Goal: Transaction & Acquisition: Download file/media

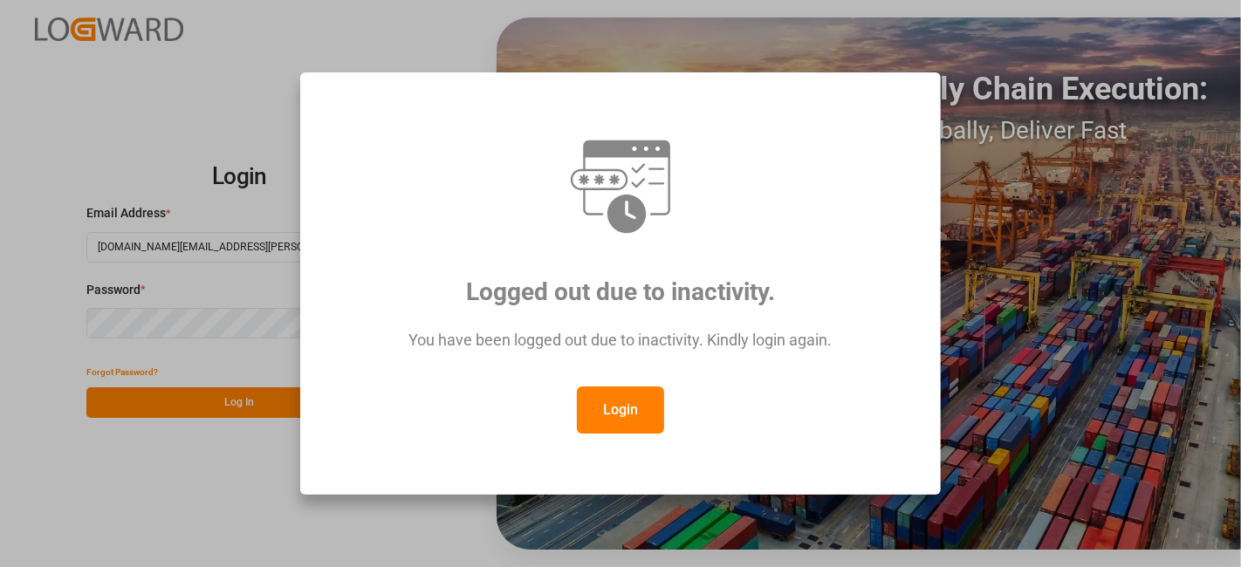
click at [632, 419] on button "Login" at bounding box center [620, 410] width 87 height 47
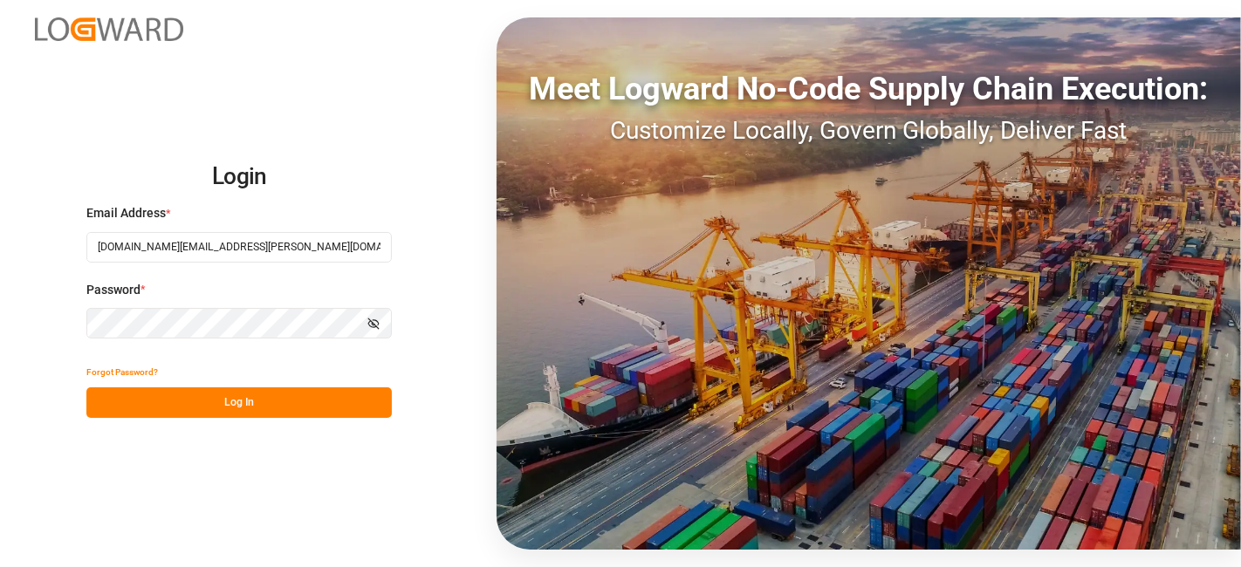
click at [251, 397] on button "Log In" at bounding box center [239, 403] width 306 height 31
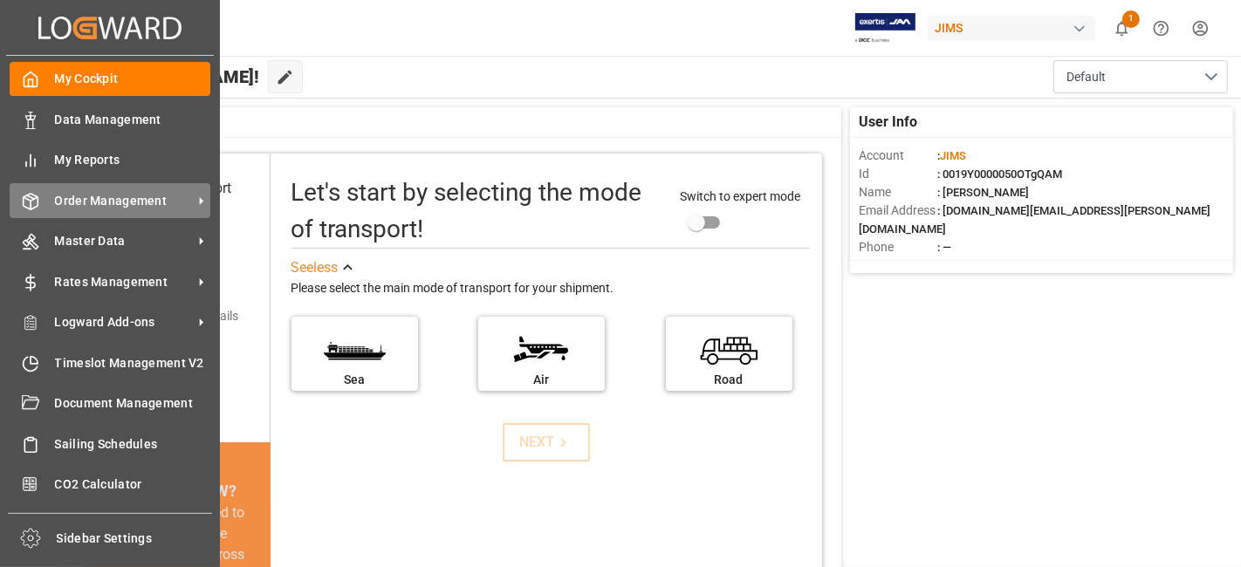
click at [74, 197] on span "Order Management" at bounding box center [124, 201] width 138 height 18
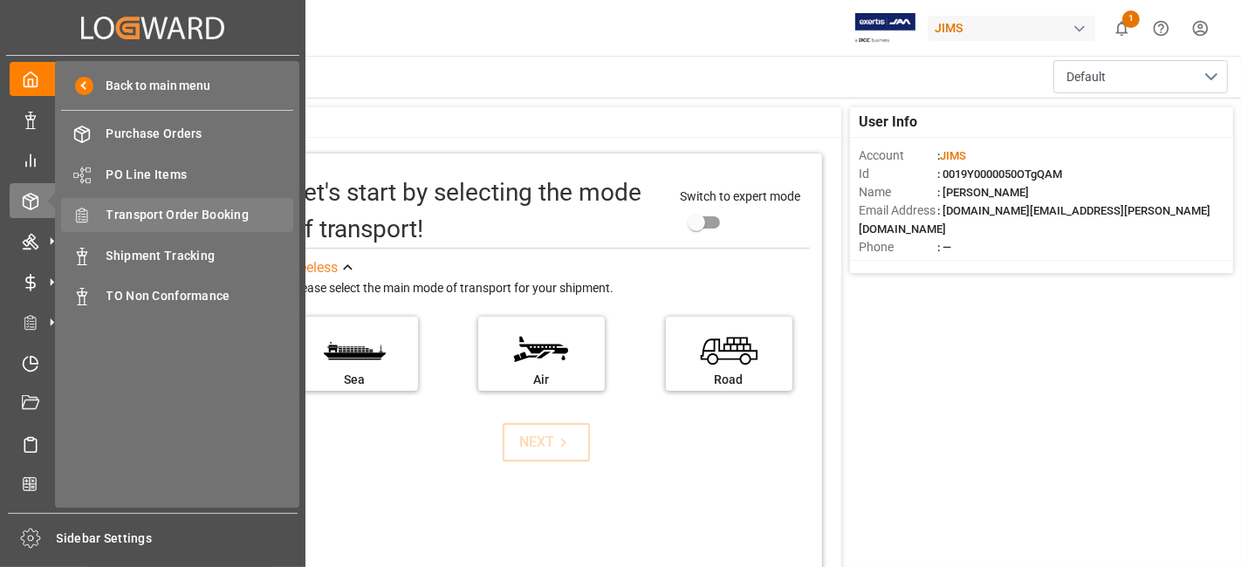
click at [202, 217] on span "Transport Order Booking" at bounding box center [201, 215] width 188 height 18
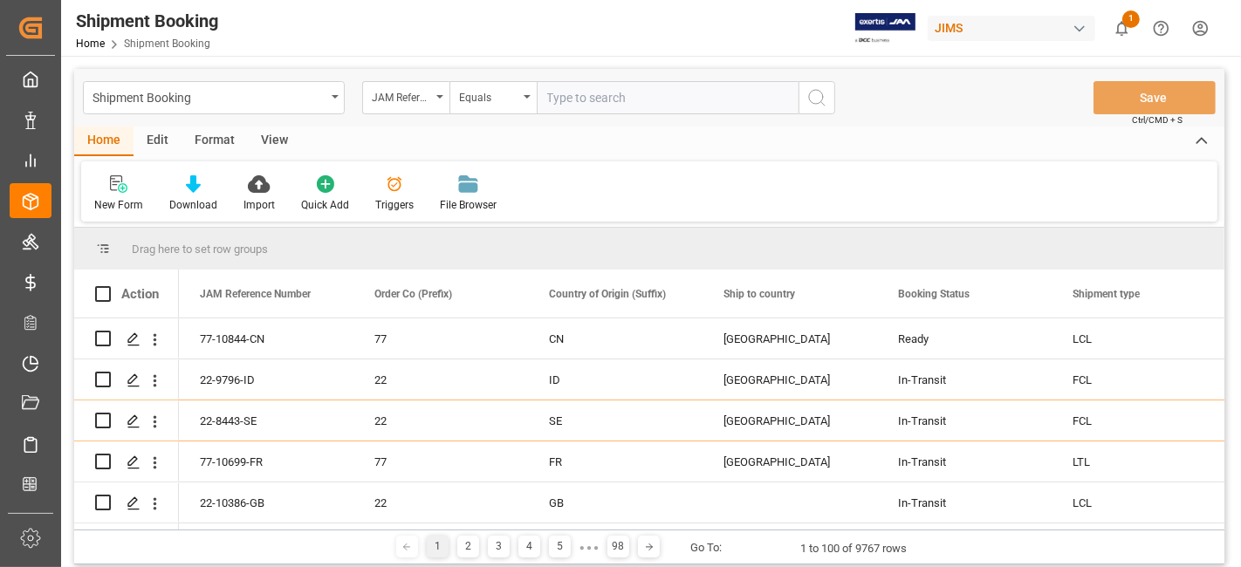
click at [711, 185] on div "New Form Download Import Quick Add Triggers File Browser" at bounding box center [649, 192] width 1137 height 60
click at [698, 196] on div "New Form Download Import Quick Add Triggers File Browser" at bounding box center [649, 192] width 1137 height 60
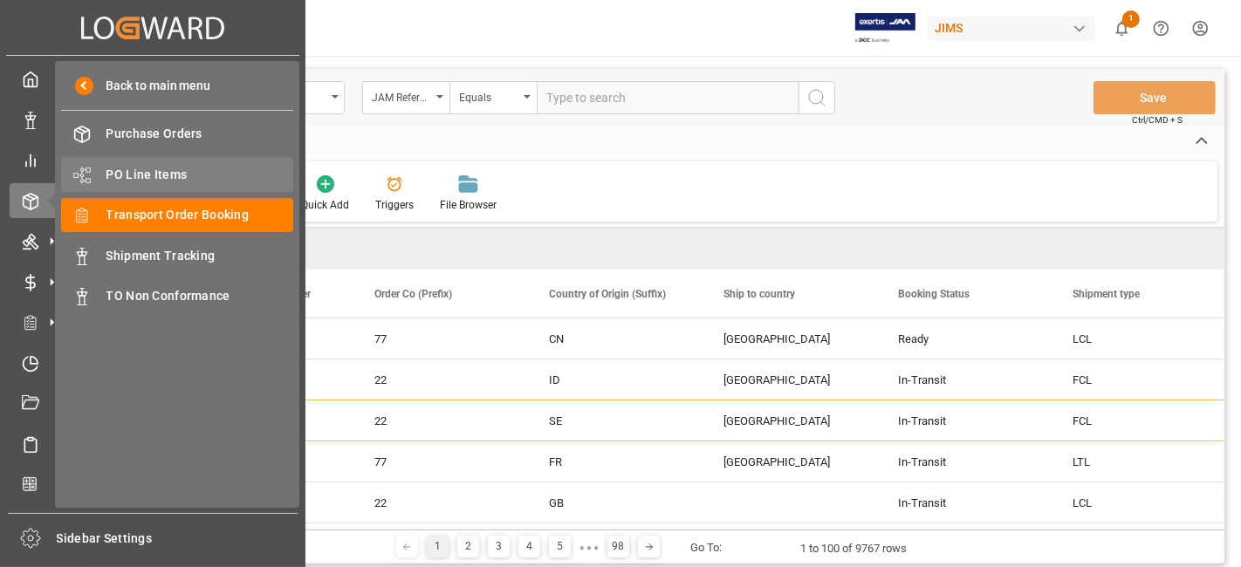
click at [166, 174] on span "PO Line Items" at bounding box center [201, 175] width 188 height 18
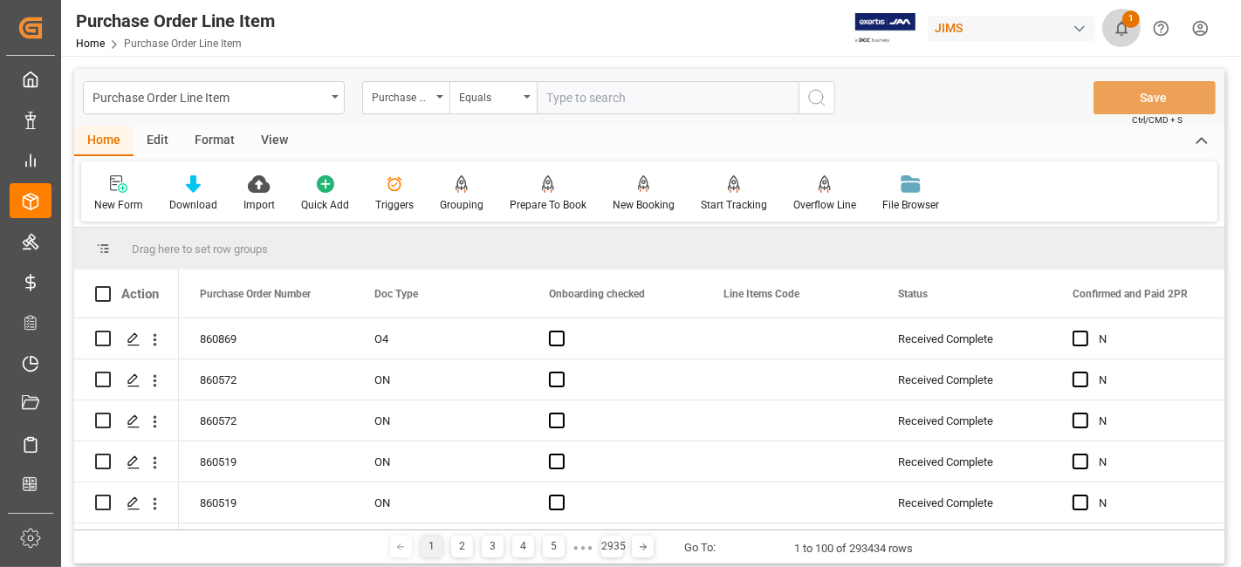
click at [1127, 30] on icon "show 1 new notifications" at bounding box center [1122, 28] width 18 height 18
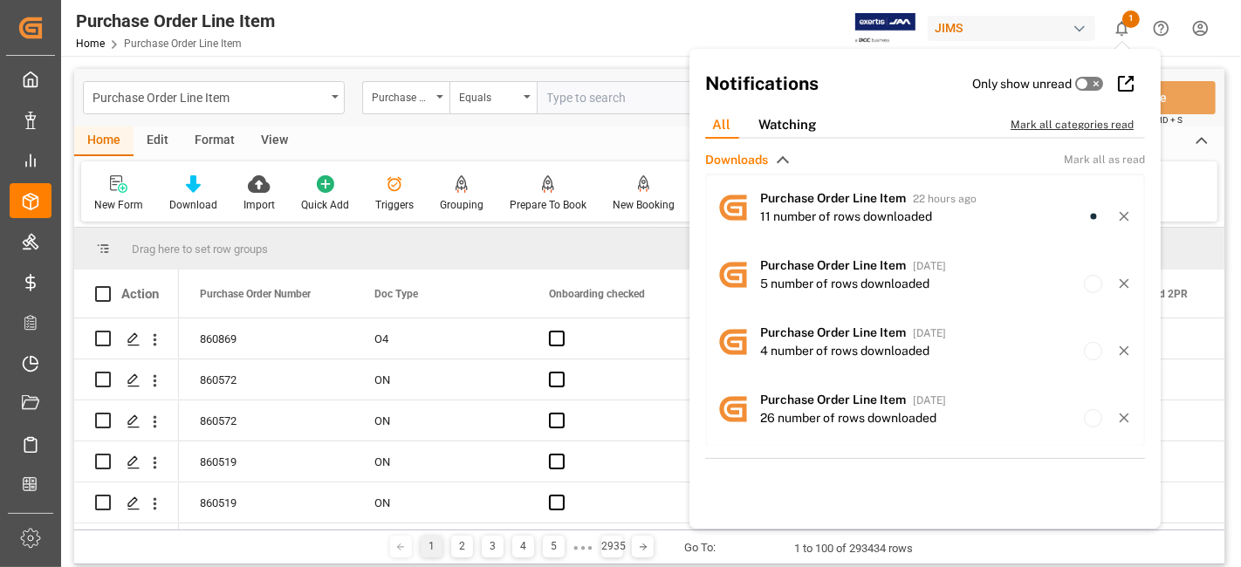
click at [1079, 117] on div "Mark all categories read" at bounding box center [1081, 125] width 141 height 16
click at [505, 37] on div "Purchase Order Line Item Home Purchase Order Line Item JIMS 0 Notifications Onl…" at bounding box center [645, 28] width 1193 height 56
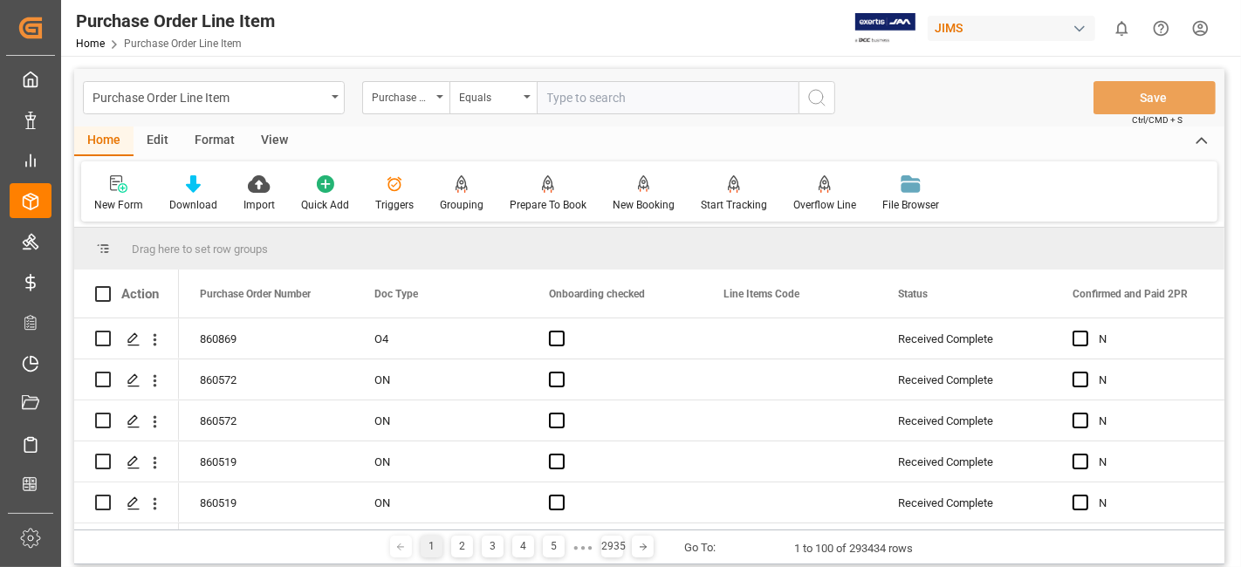
drag, startPoint x: 568, startPoint y: 100, endPoint x: 665, endPoint y: 102, distance: 96.9
click at [569, 100] on input "text" at bounding box center [668, 97] width 262 height 33
paste input "77-10842-CN"
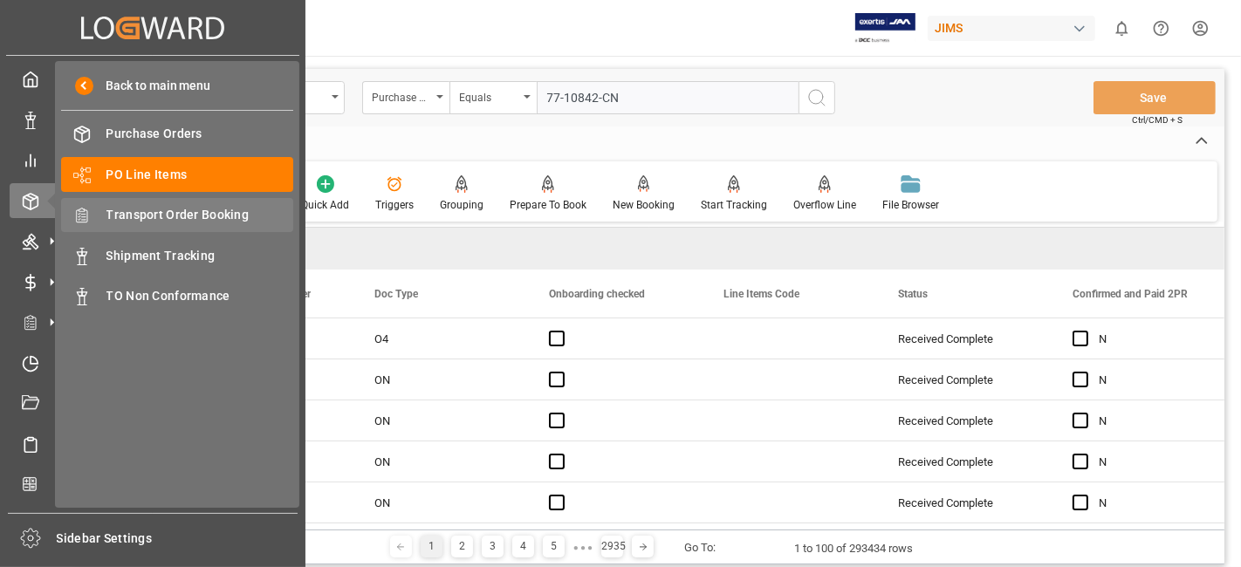
type input "77-10842-CN"
click at [200, 213] on span "Transport Order Booking" at bounding box center [201, 215] width 188 height 18
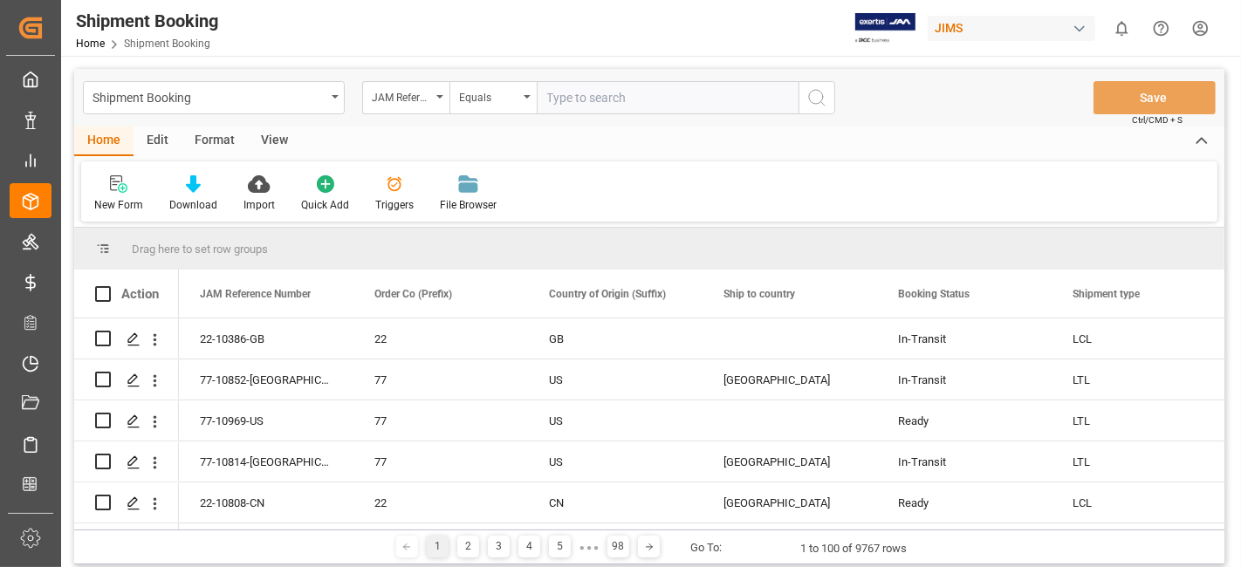
click at [583, 103] on input "text" at bounding box center [668, 97] width 262 height 33
paste input "77-10842-CN"
type input "77-10842-CN"
click at [827, 100] on icon "search button" at bounding box center [817, 97] width 21 height 21
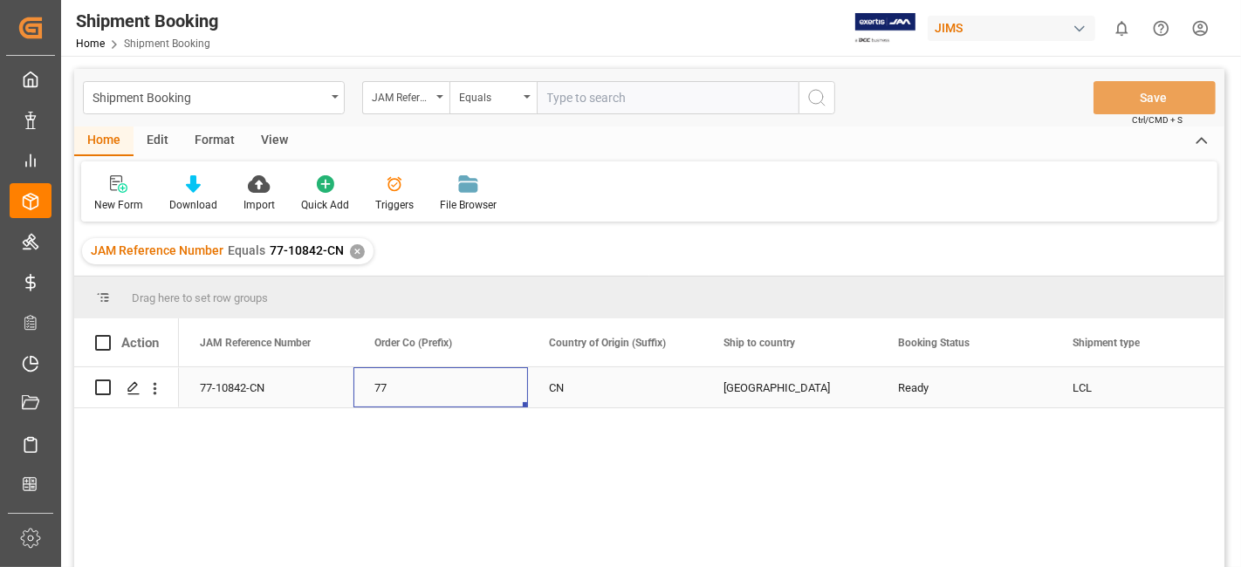
click at [438, 402] on div "77" at bounding box center [441, 388] width 133 height 40
click at [134, 384] on icon "Press SPACE to select this row." at bounding box center [134, 389] width 14 height 14
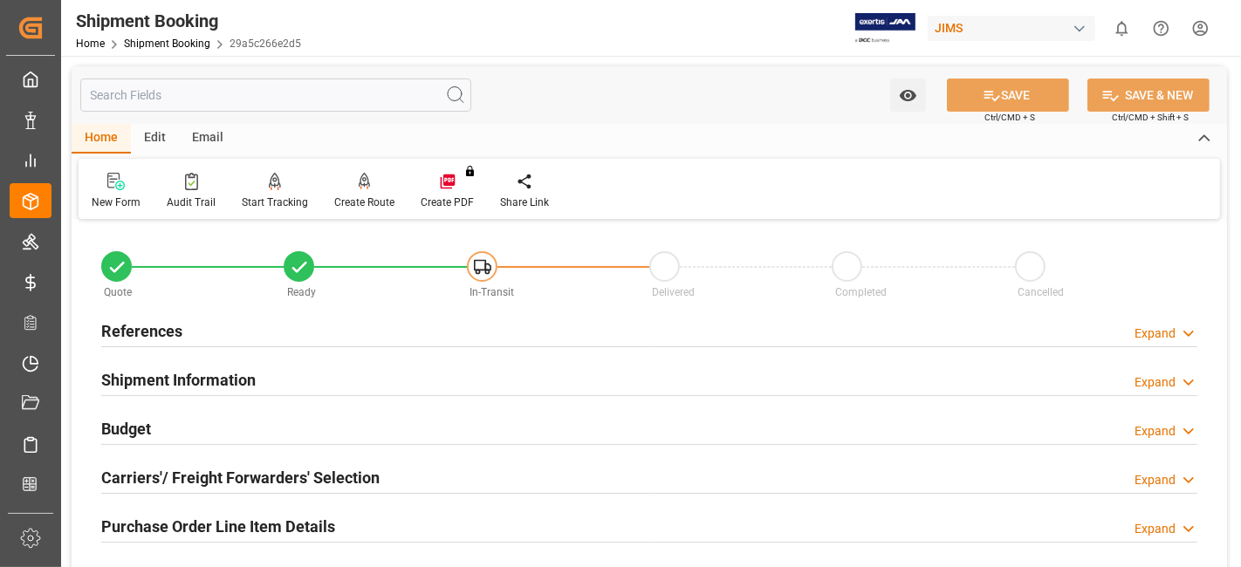
click at [293, 379] on div "Shipment Information Expand" at bounding box center [649, 378] width 1097 height 33
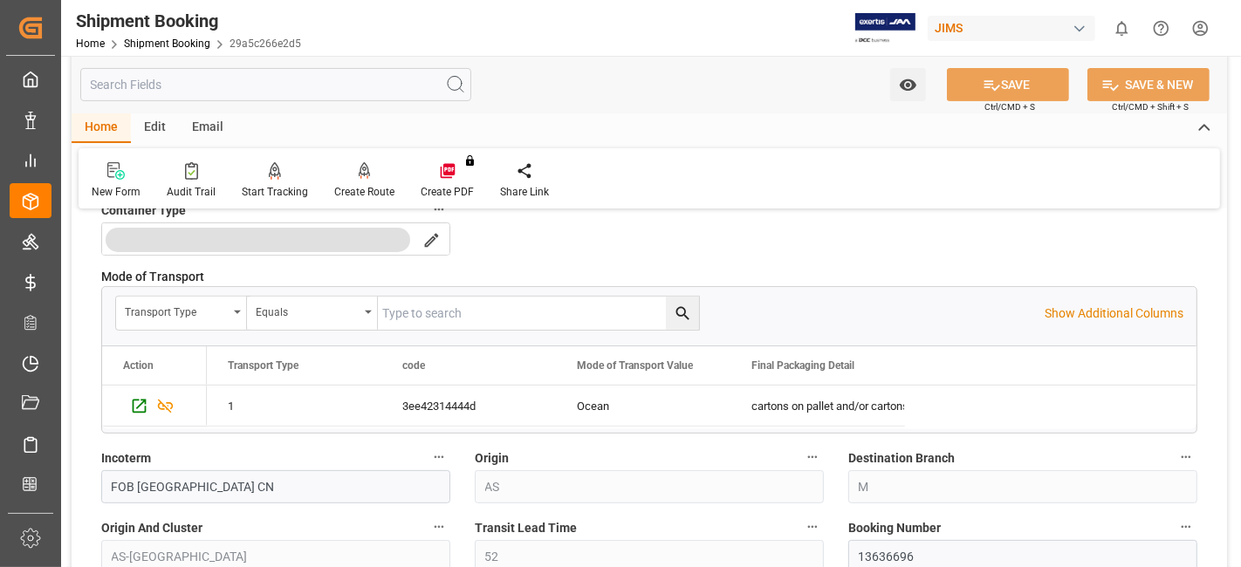
scroll to position [465, 0]
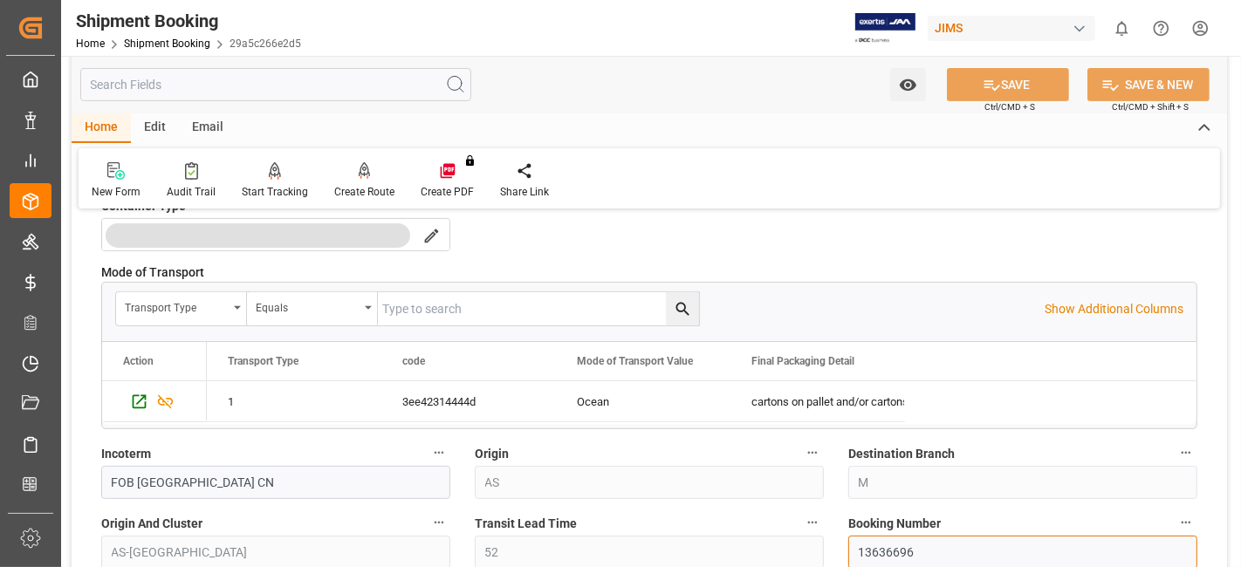
click at [875, 552] on input "13636696" at bounding box center [1023, 552] width 349 height 33
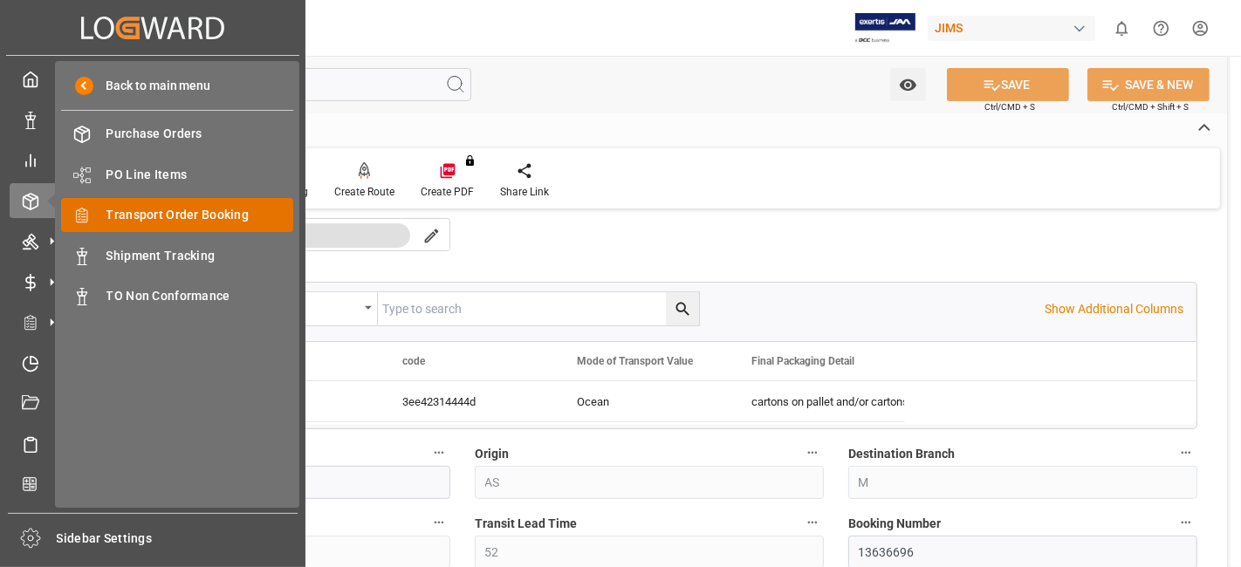
click at [237, 211] on span "Transport Order Booking" at bounding box center [201, 215] width 188 height 18
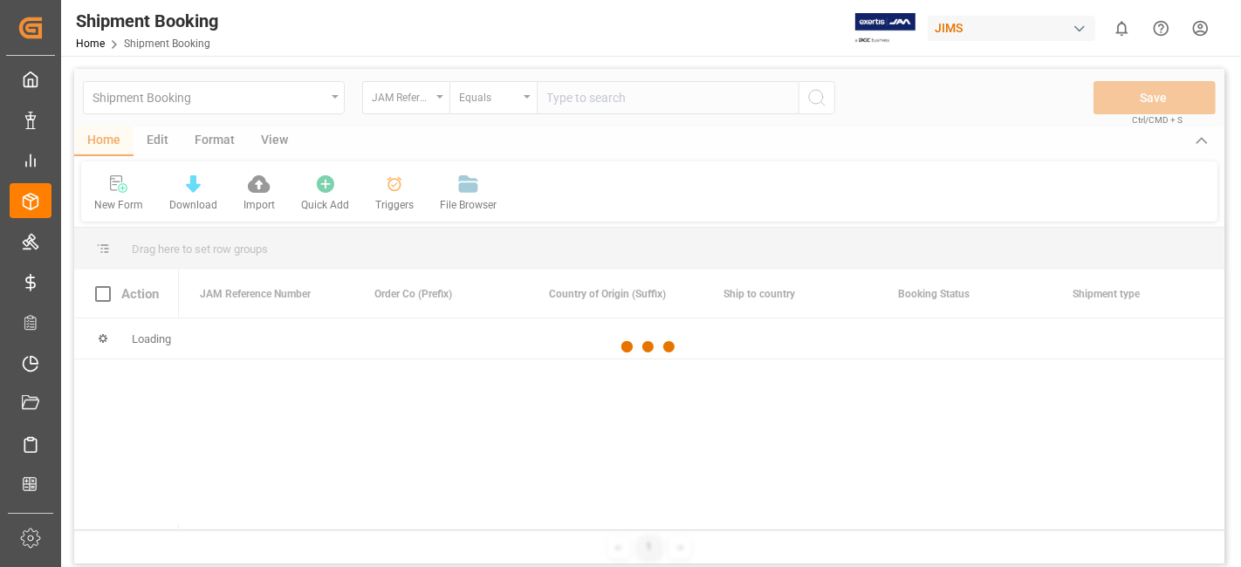
click at [563, 99] on div at bounding box center [649, 347] width 1151 height 557
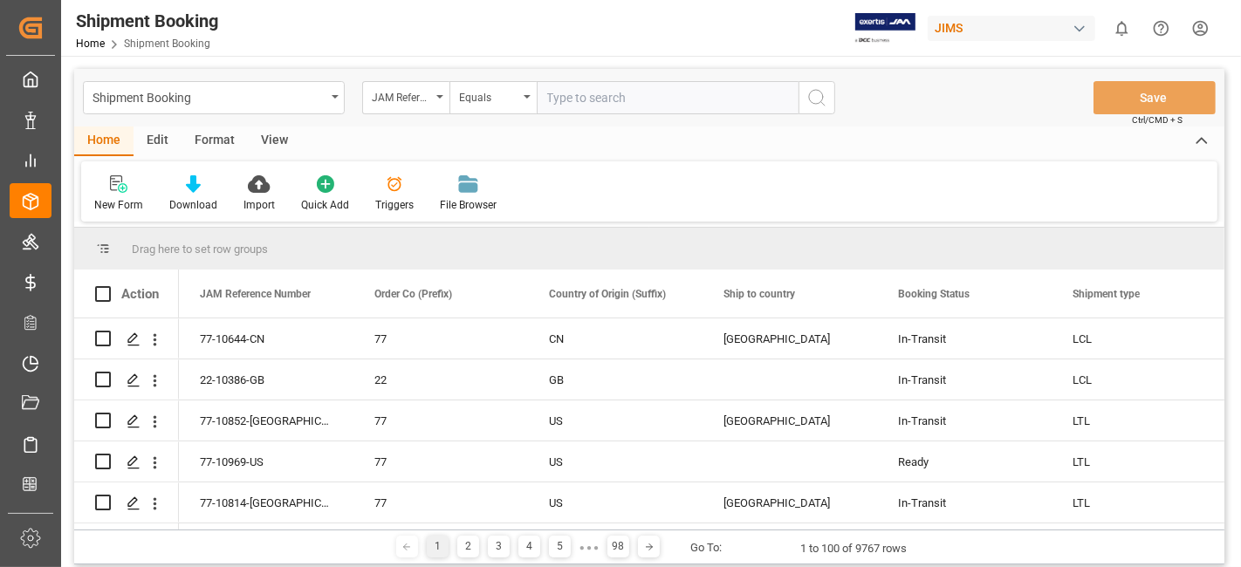
click at [563, 99] on input "text" at bounding box center [668, 97] width 262 height 33
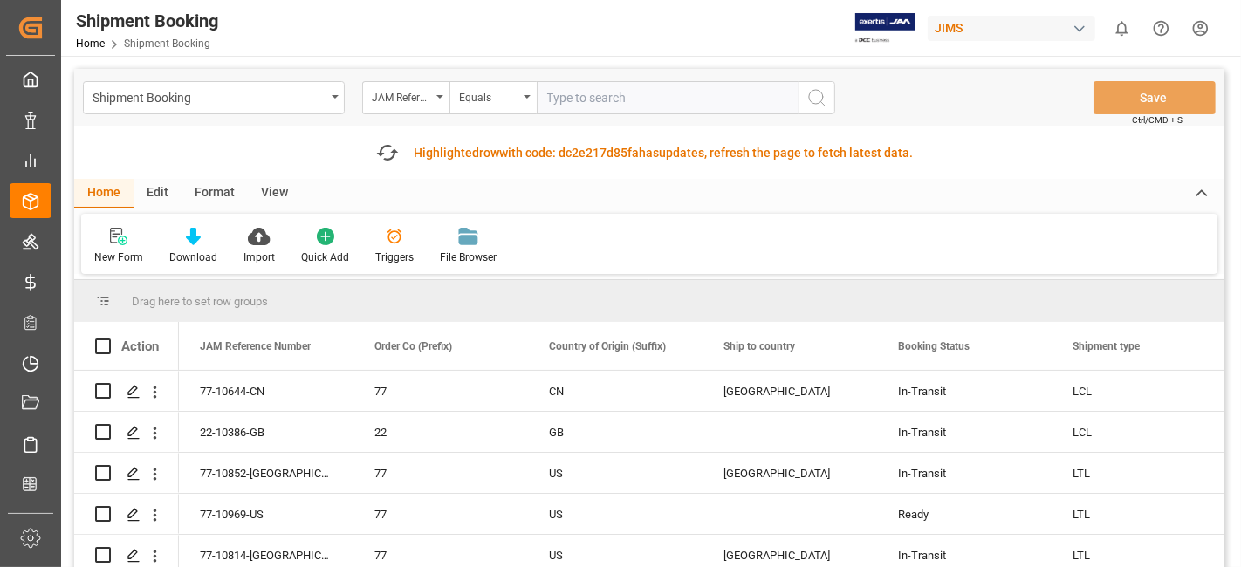
paste input "77-10636-CN"
type input "77-10636-CN"
click at [813, 94] on icon "search button" at bounding box center [817, 97] width 21 height 21
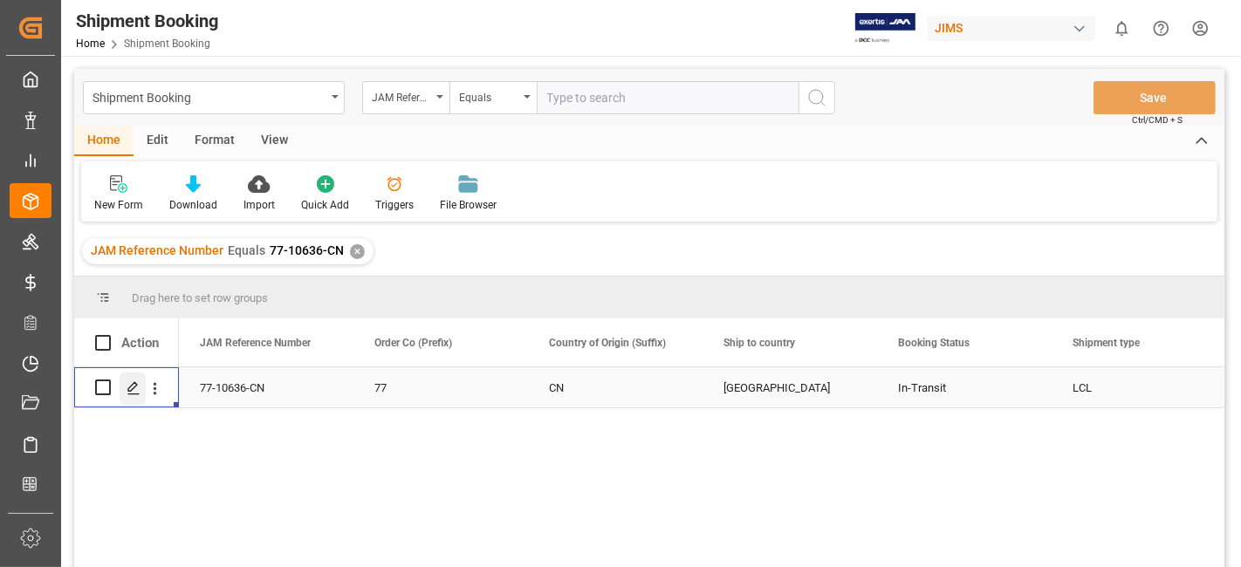
click at [132, 395] on icon "Press SPACE to select this row." at bounding box center [134, 389] width 14 height 14
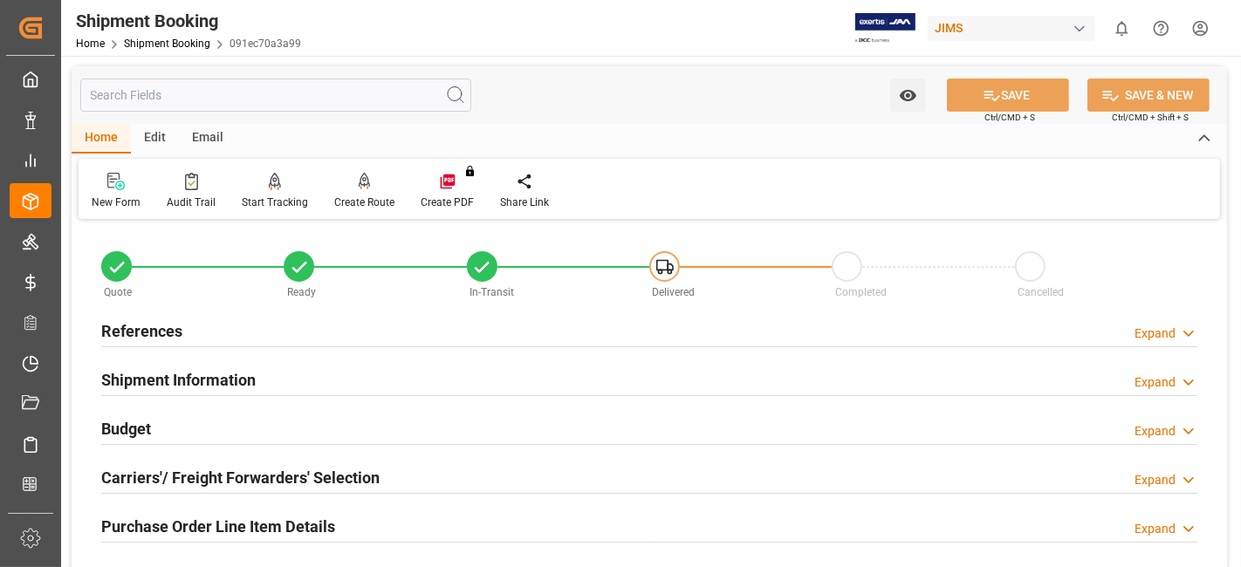
click at [162, 520] on h2 "Purchase Order Line Item Details" at bounding box center [218, 527] width 234 height 24
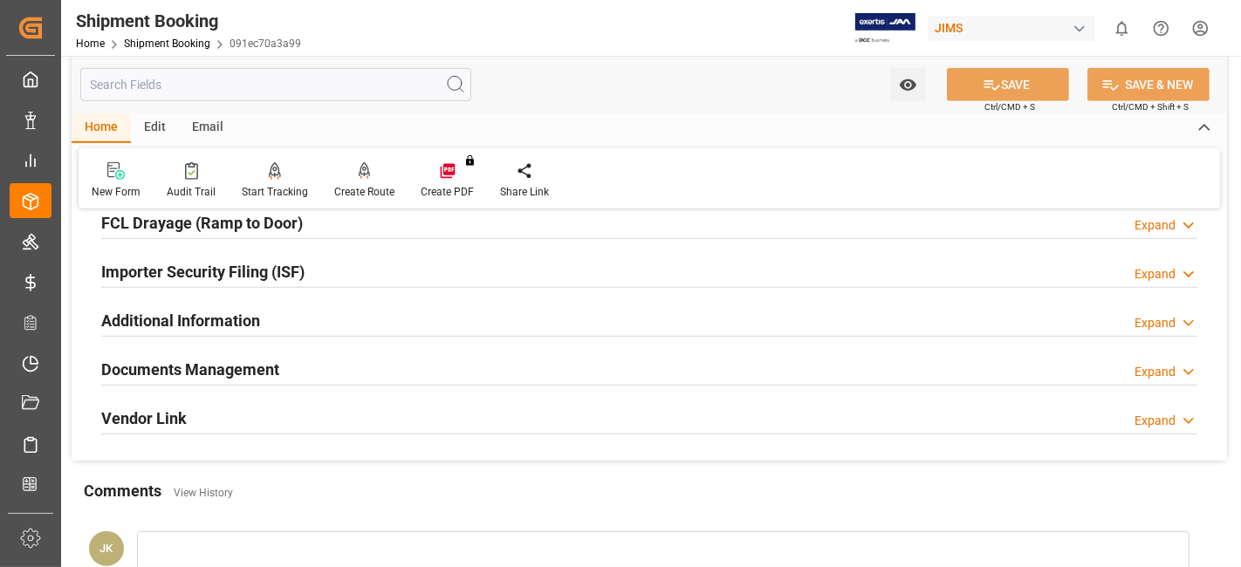
scroll to position [970, 0]
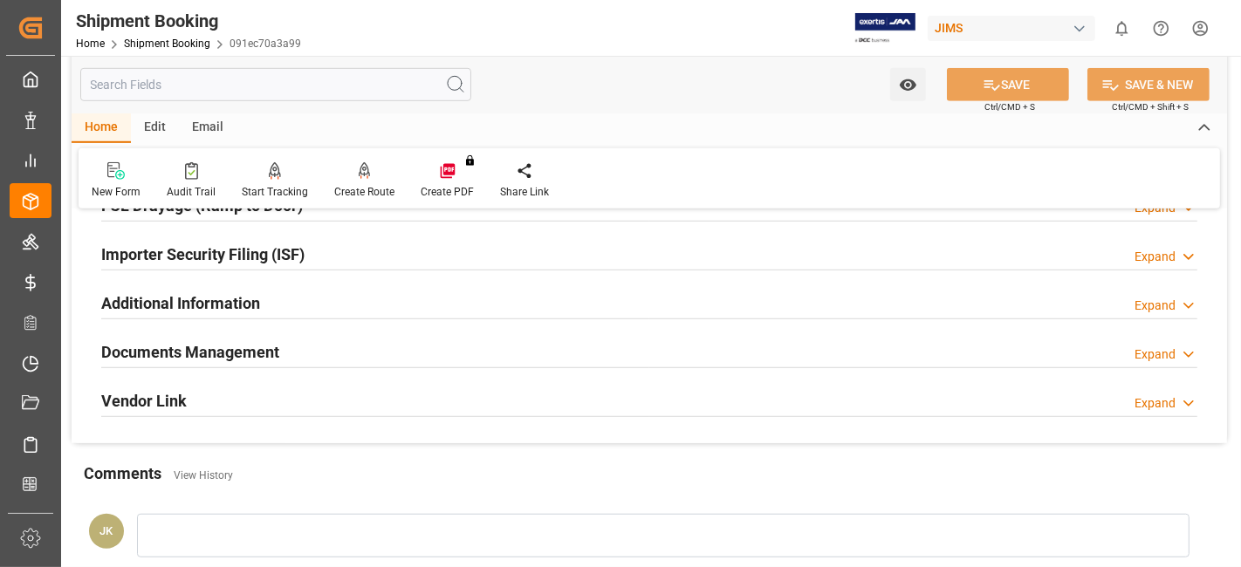
click at [204, 340] on h2 "Documents Management" at bounding box center [190, 352] width 178 height 24
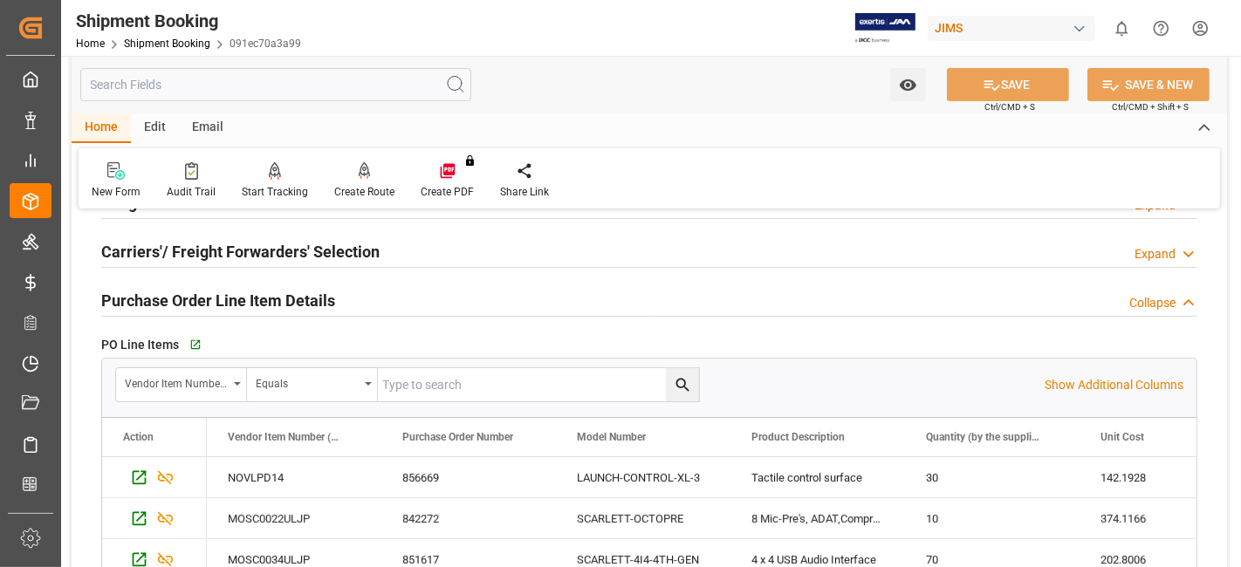
scroll to position [0, 0]
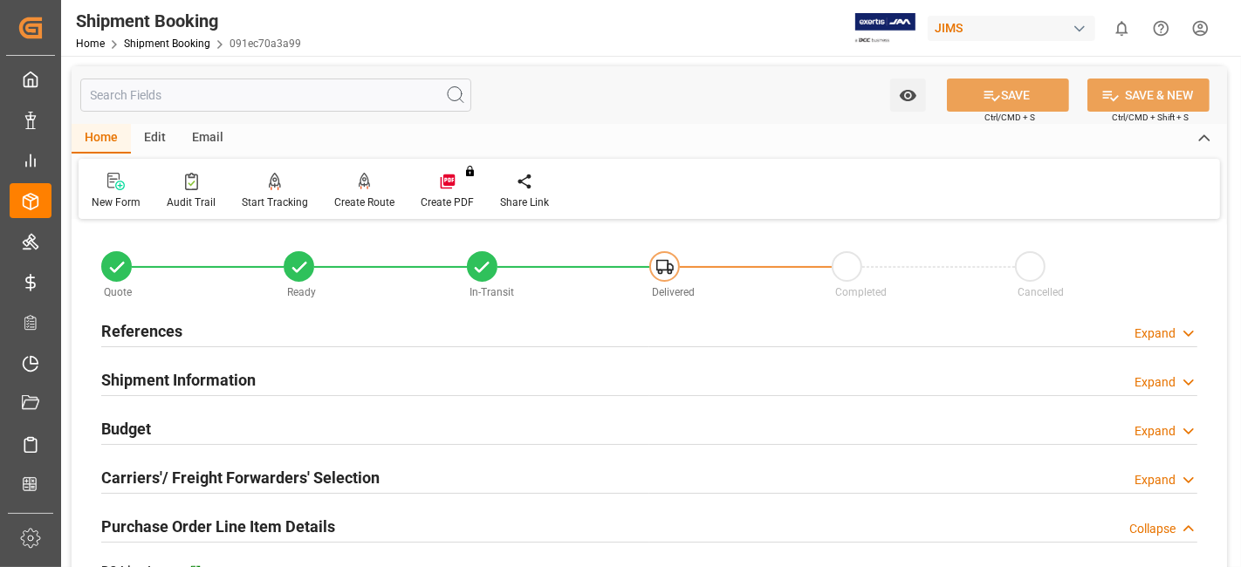
click at [437, 335] on div "References Expand" at bounding box center [649, 329] width 1097 height 33
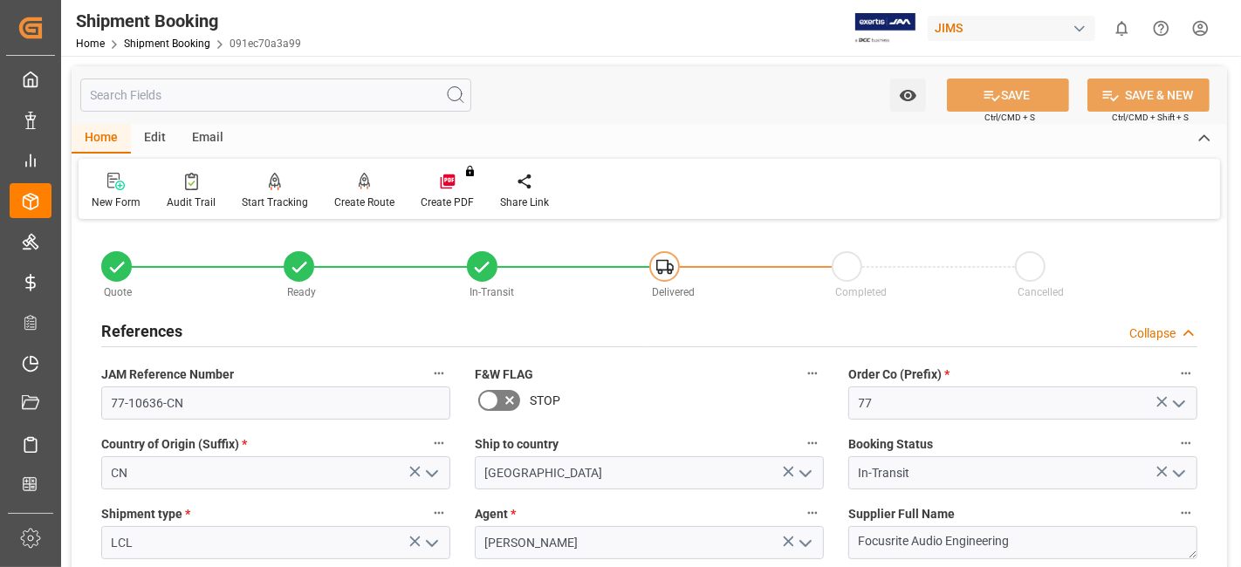
click at [437, 335] on div "References Collapse" at bounding box center [649, 329] width 1097 height 33
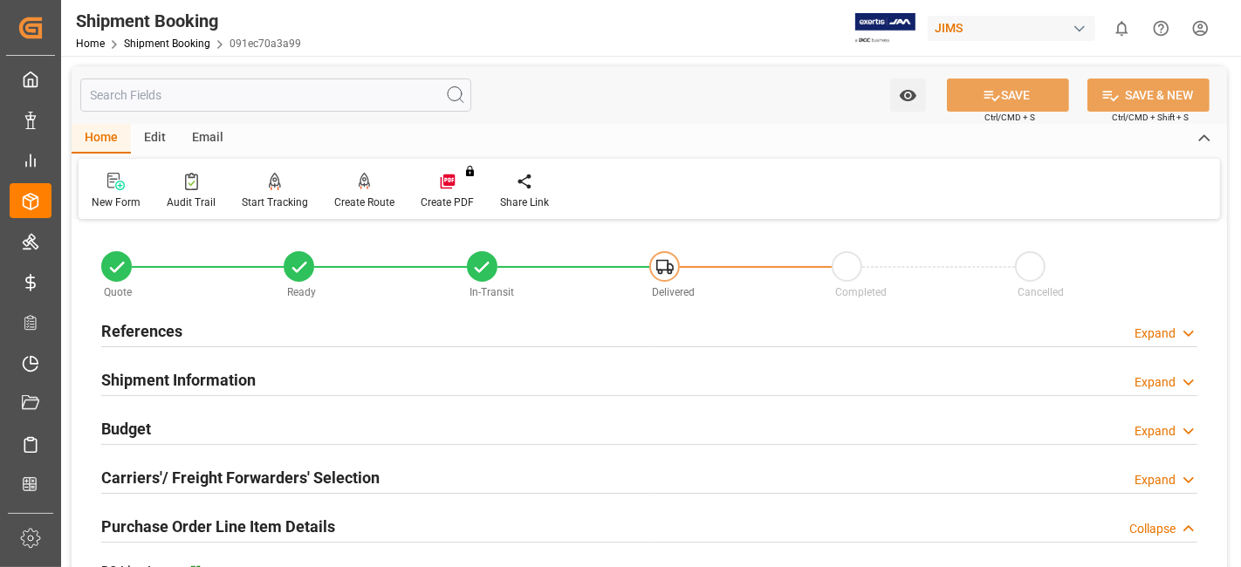
click at [416, 381] on div "Shipment Information Expand" at bounding box center [649, 378] width 1097 height 33
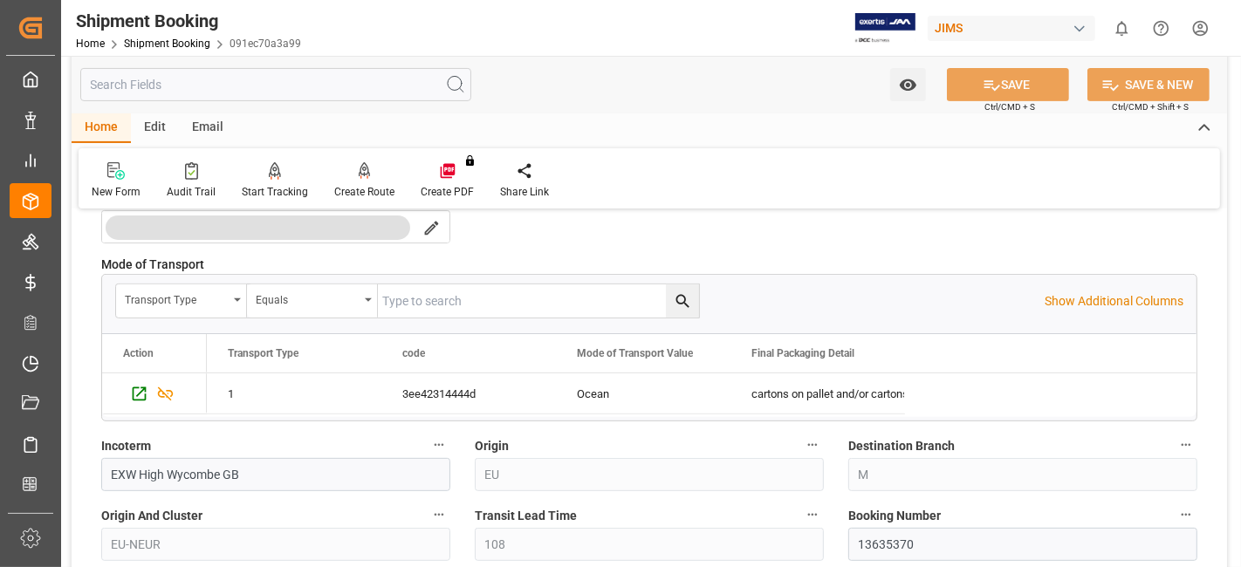
scroll to position [543, 0]
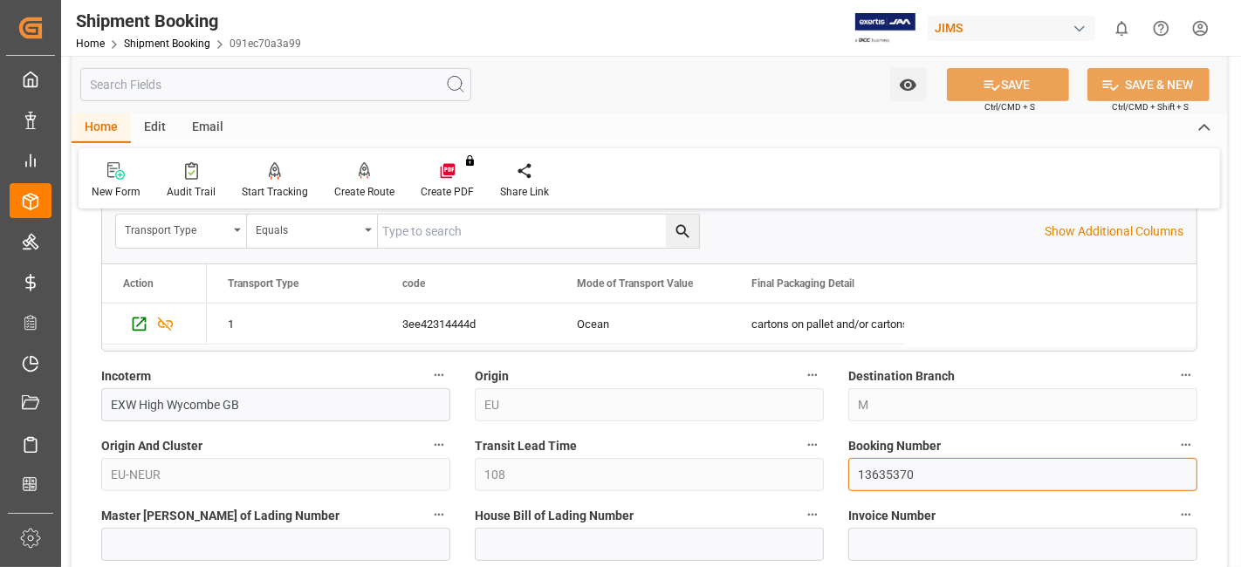
click at [870, 478] on input "13635370" at bounding box center [1023, 474] width 349 height 33
click at [875, 479] on input "13635370" at bounding box center [1023, 474] width 349 height 33
click at [874, 479] on input "13635370" at bounding box center [1023, 474] width 349 height 33
click at [334, 444] on label "Origin And Cluster" at bounding box center [275, 446] width 349 height 24
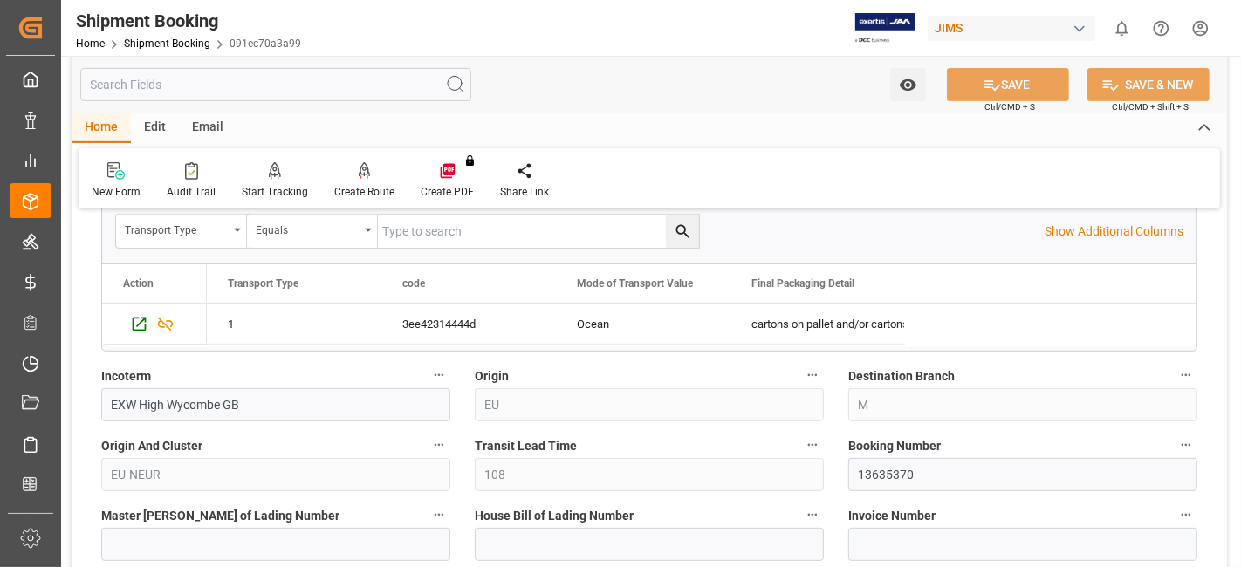
click at [428, 444] on button "Origin And Cluster" at bounding box center [439, 445] width 23 height 23
click at [334, 444] on div at bounding box center [620, 283] width 1241 height 567
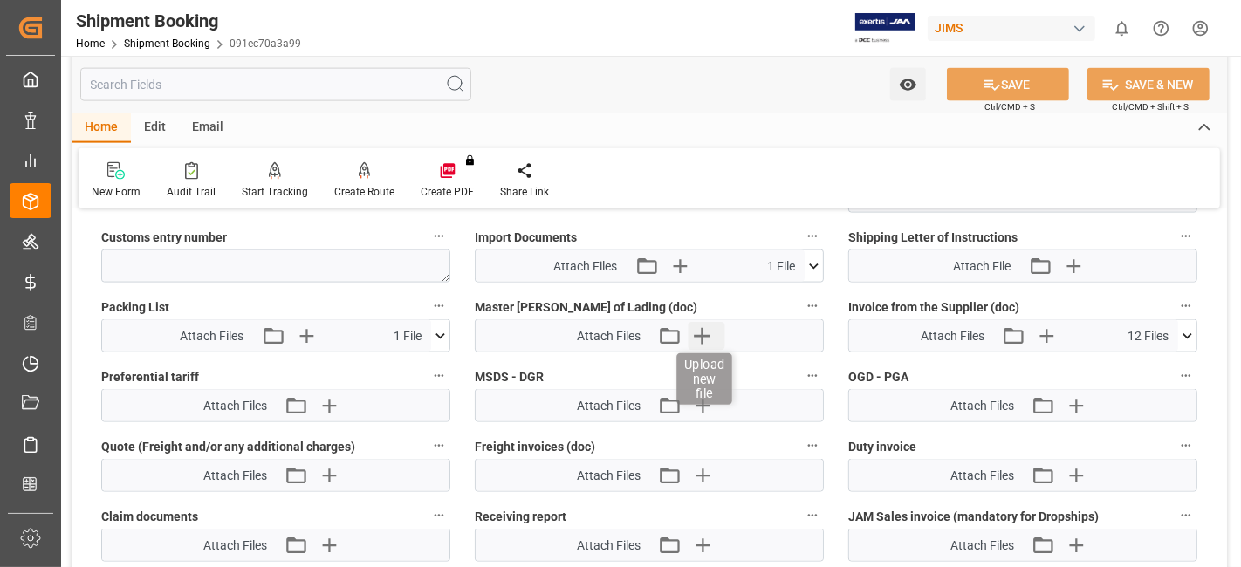
scroll to position [2095, 0]
click at [697, 340] on icon "button" at bounding box center [703, 338] width 28 height 28
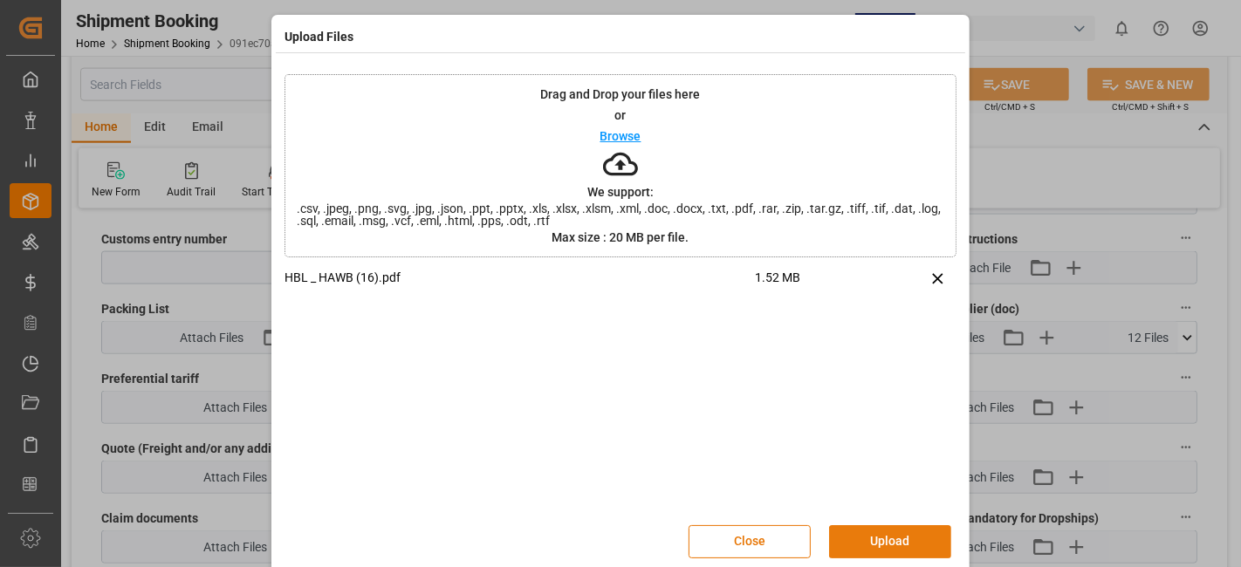
click at [873, 532] on button "Upload" at bounding box center [890, 542] width 122 height 33
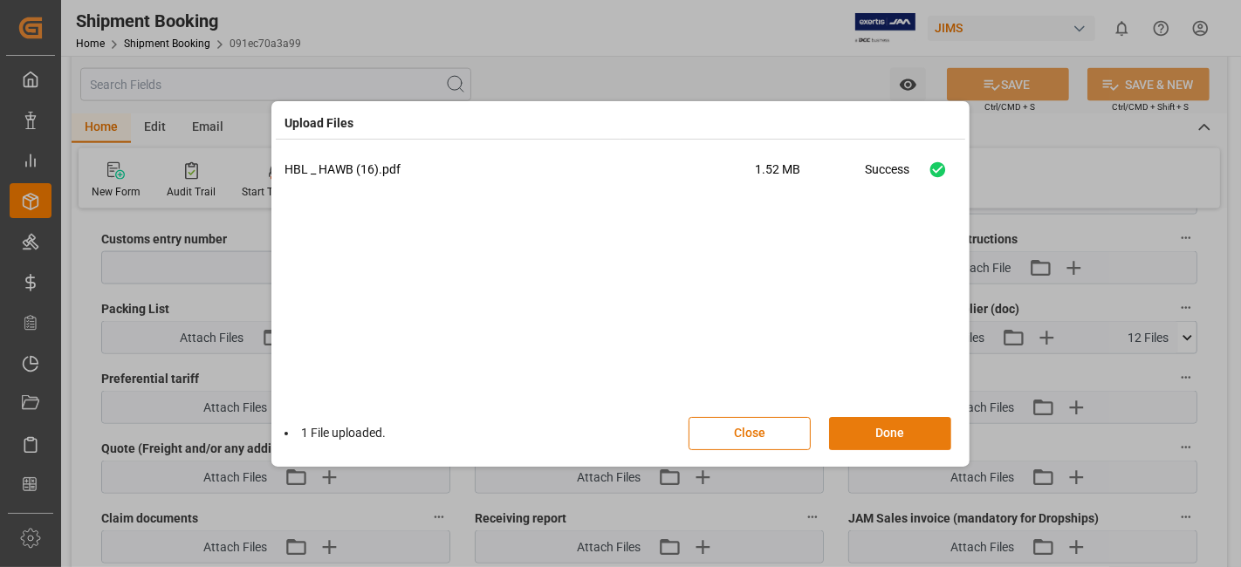
click at [873, 431] on button "Done" at bounding box center [890, 433] width 122 height 33
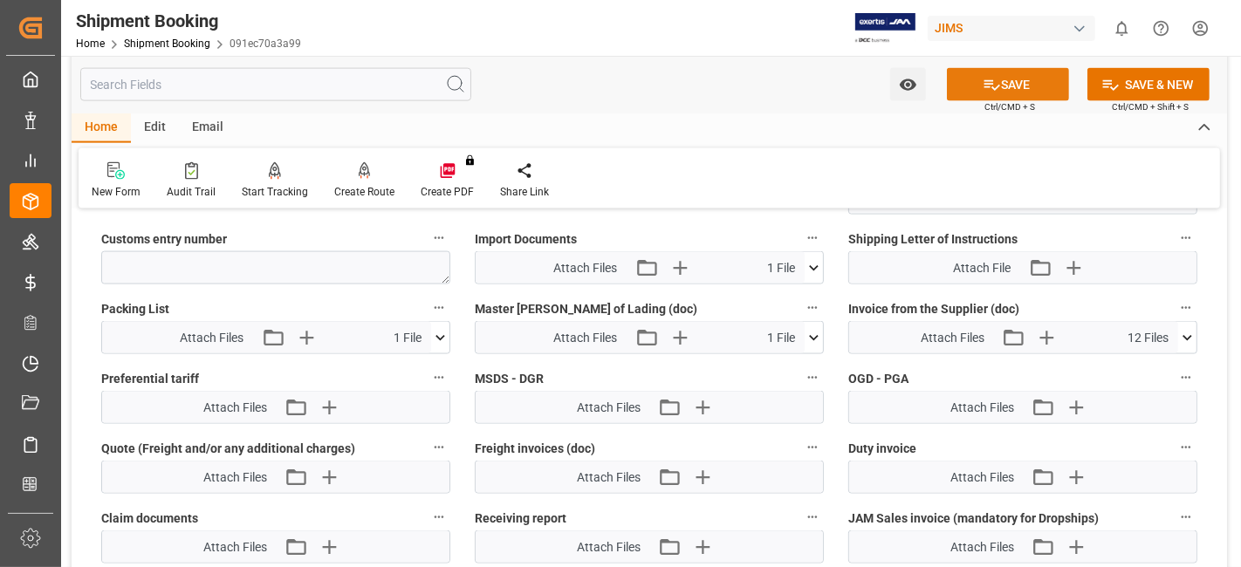
click at [973, 89] on button "SAVE" at bounding box center [1008, 84] width 122 height 33
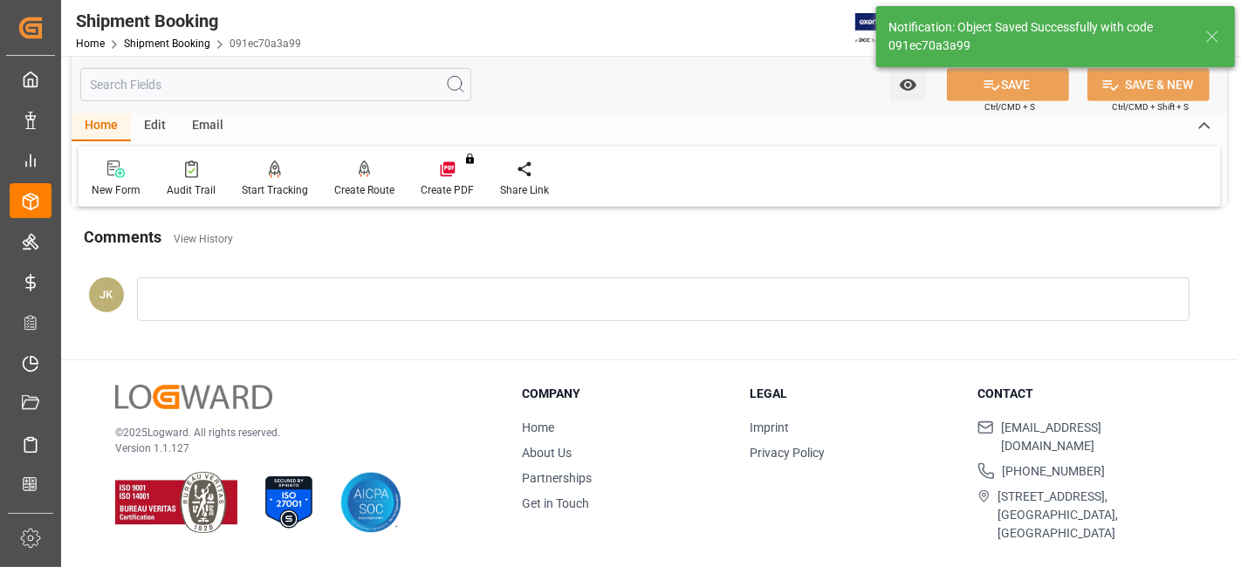
scroll to position [739, 0]
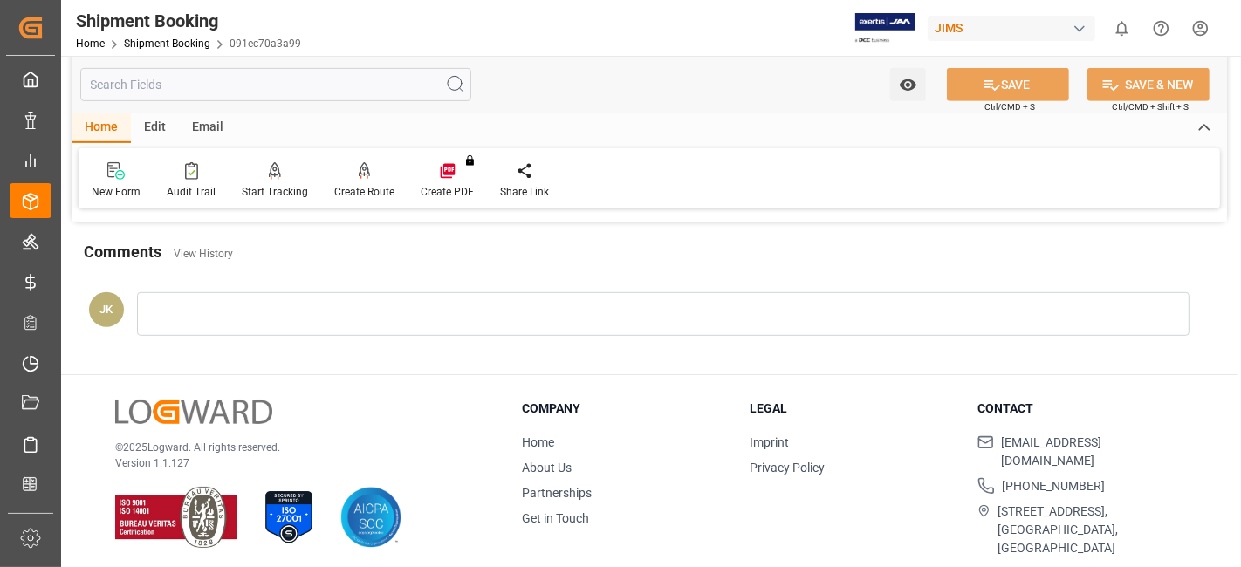
click at [347, 325] on div at bounding box center [663, 314] width 1053 height 44
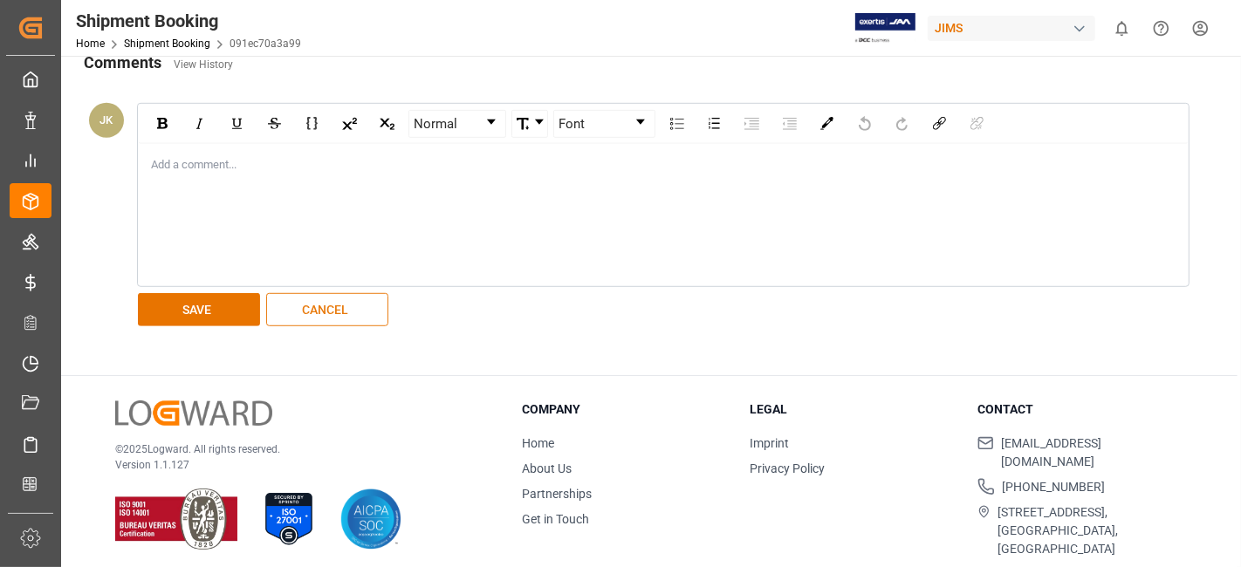
click at [330, 293] on button "CANCEL" at bounding box center [327, 309] width 122 height 33
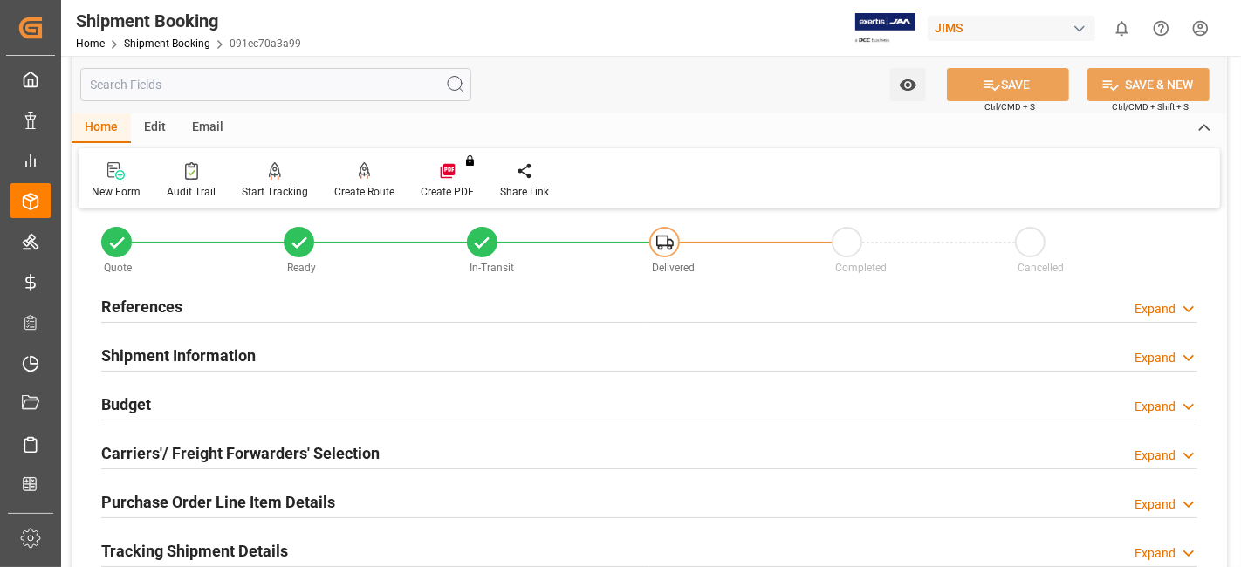
scroll to position [0, 0]
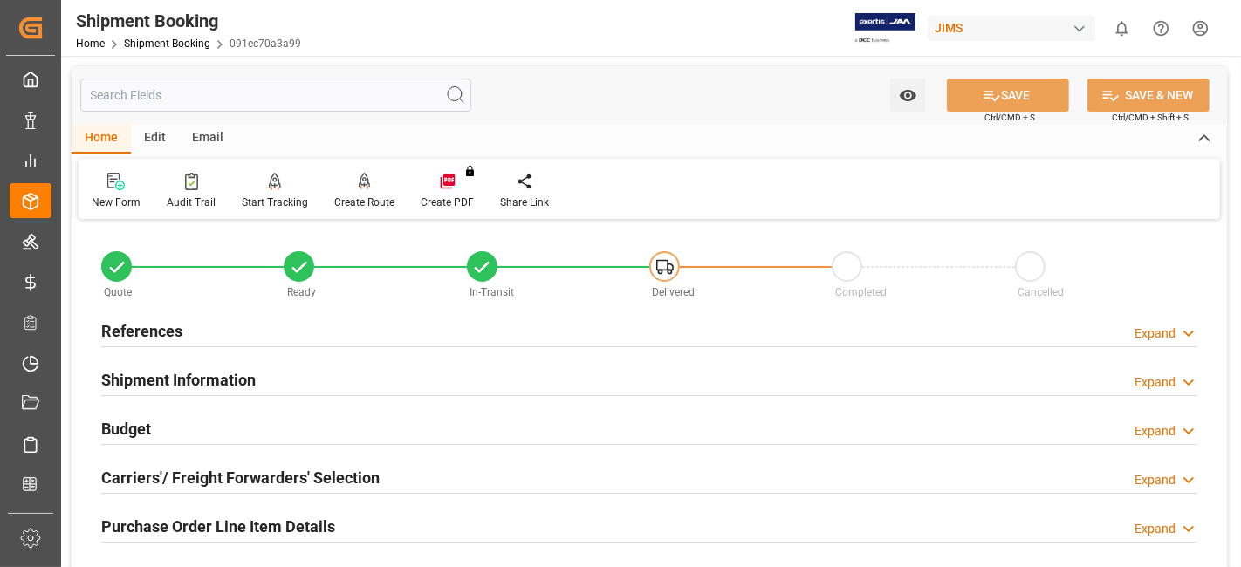
click at [163, 320] on h2 "References" at bounding box center [141, 332] width 81 height 24
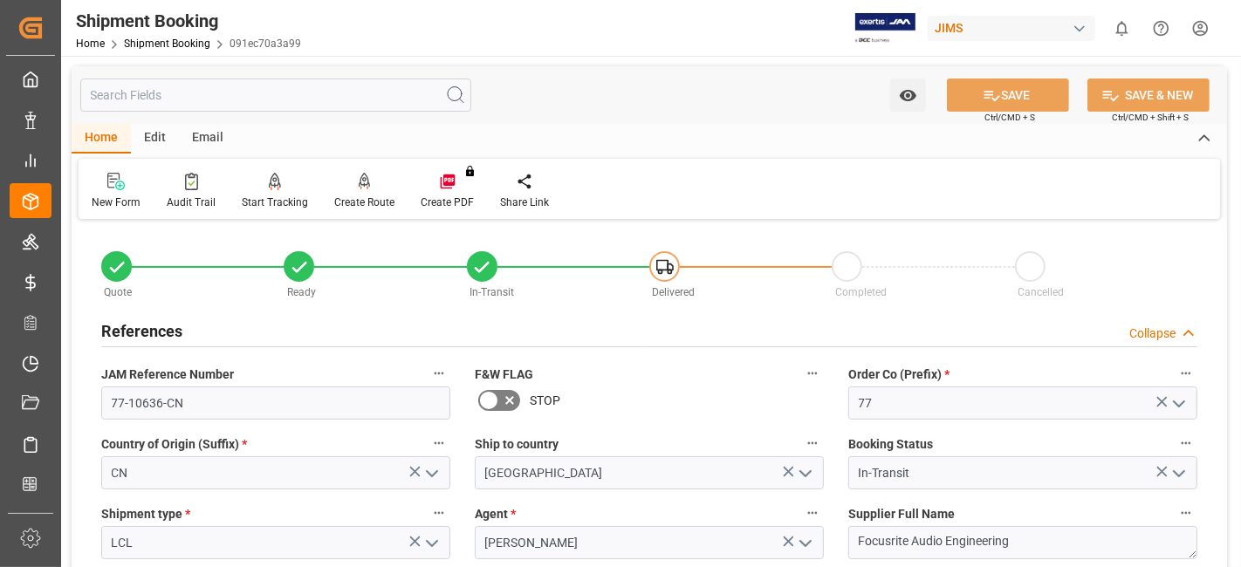
drag, startPoint x: 193, startPoint y: 413, endPoint x: 127, endPoint y: 396, distance: 68.4
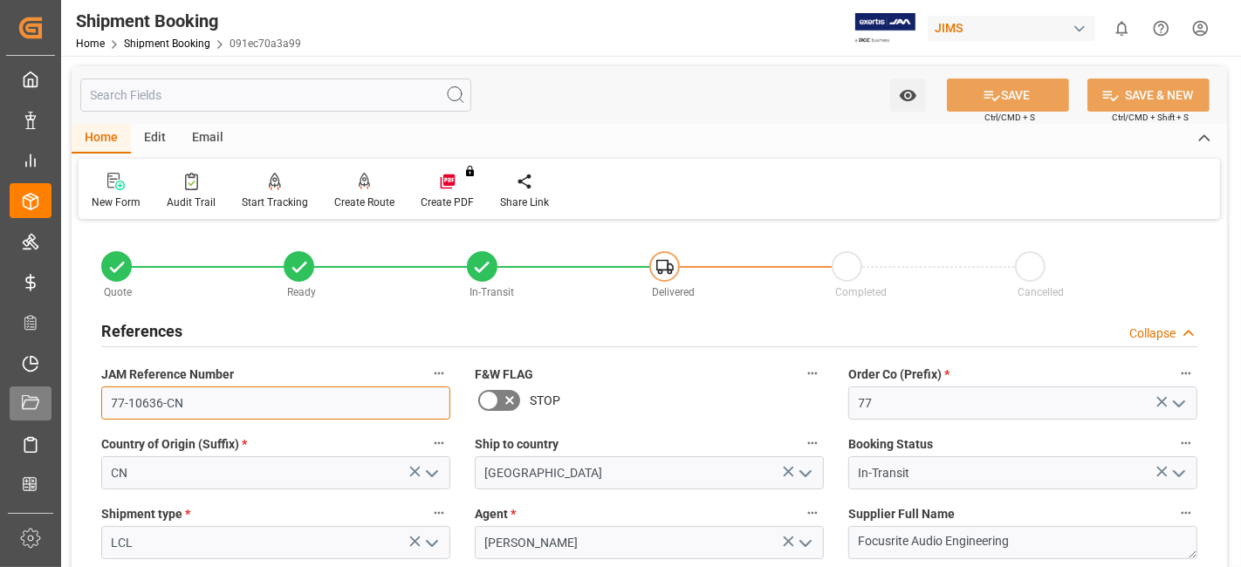
drag, startPoint x: 114, startPoint y: 394, endPoint x: 39, endPoint y: 385, distance: 75.6
click at [41, 389] on div "Created by potrace 1.15, written by [PERSON_NAME] [DATE]-[DATE] Created by potr…" at bounding box center [620, 283] width 1241 height 567
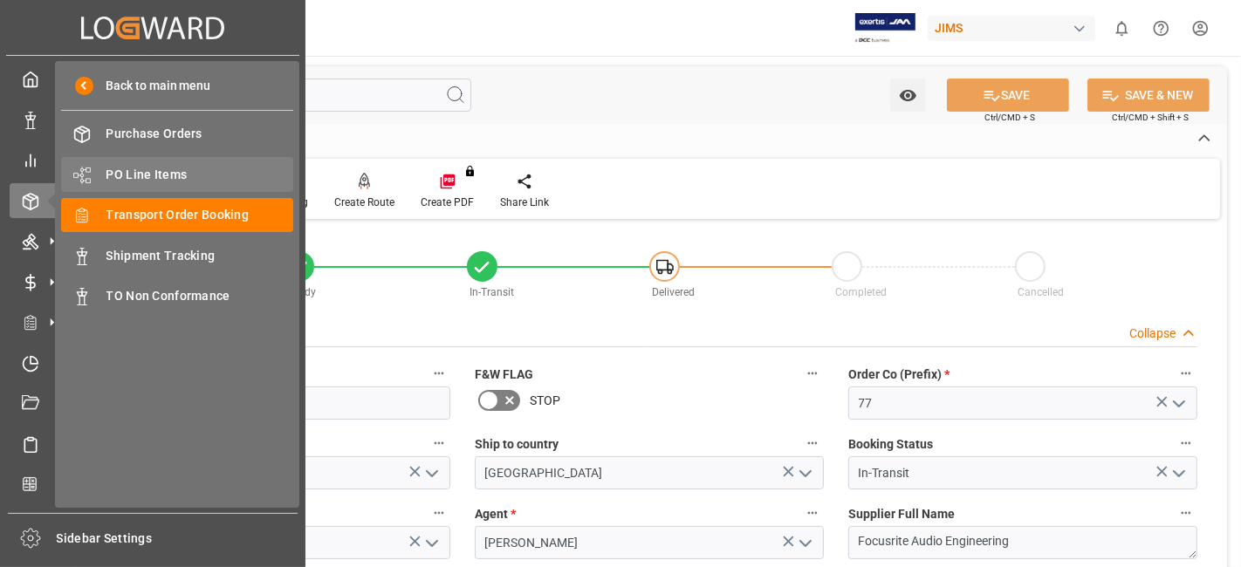
click at [179, 161] on div "PO Line Items PO Line Items" at bounding box center [177, 174] width 232 height 34
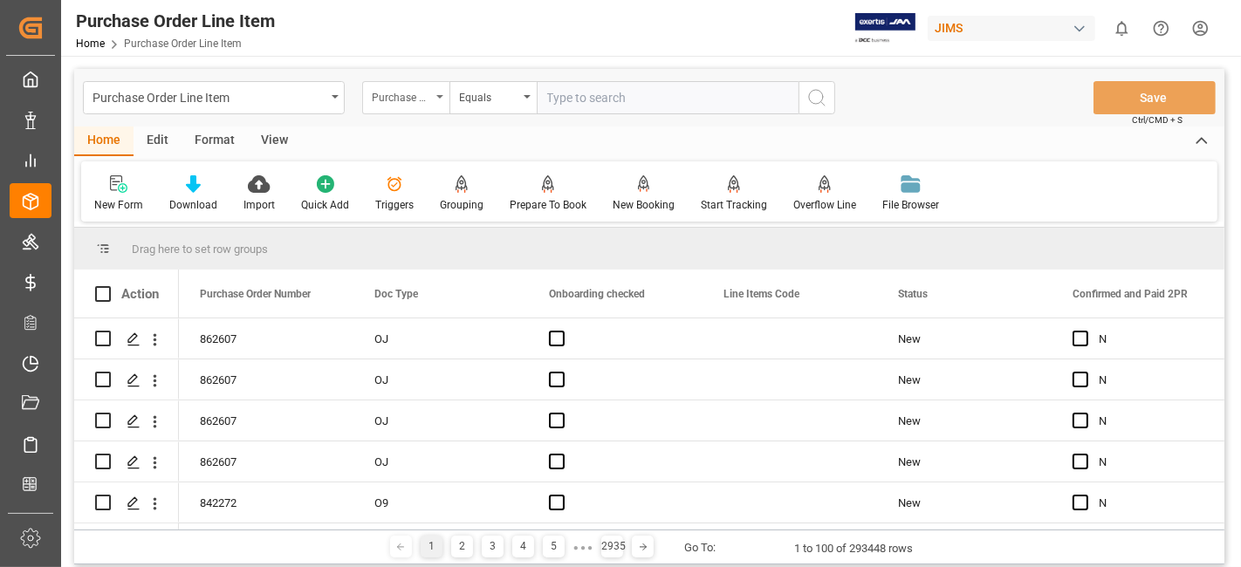
click at [430, 100] on div "Purchase Order Number" at bounding box center [401, 96] width 59 height 20
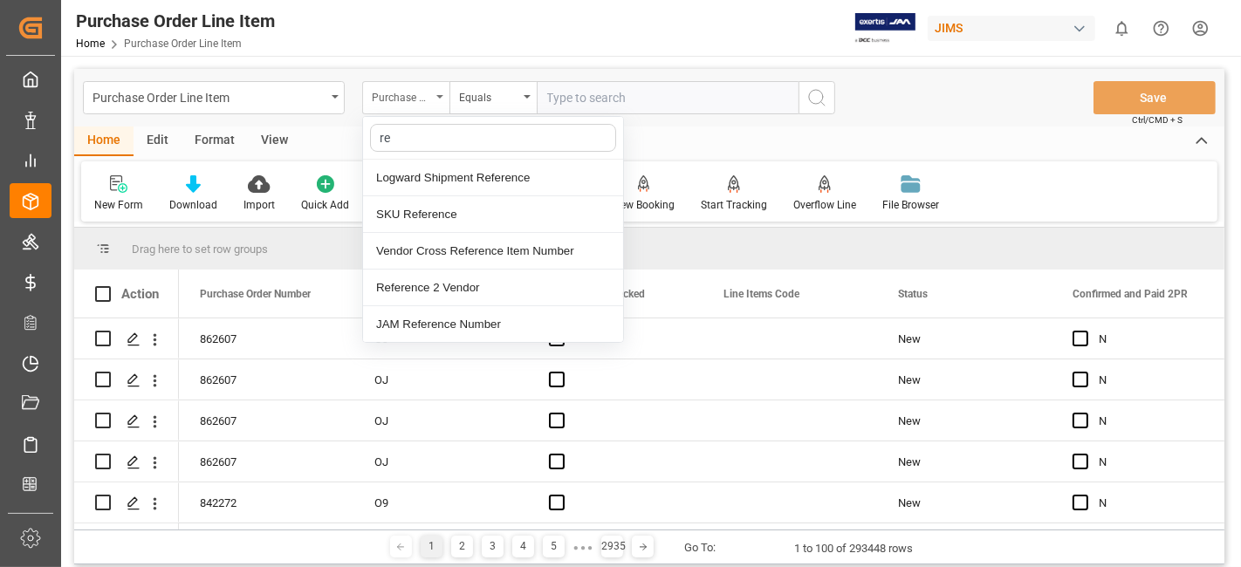
type input "ref"
click at [429, 279] on div "Reference 2 Vendor" at bounding box center [493, 288] width 260 height 37
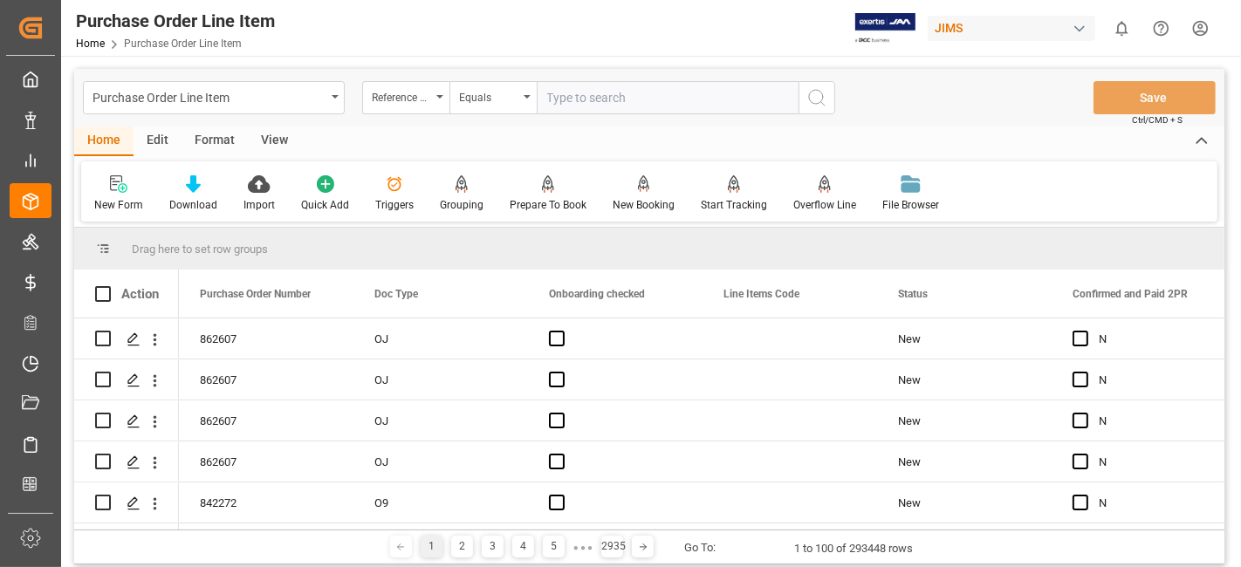
click at [603, 105] on input "text" at bounding box center [668, 97] width 262 height 33
paste input "77-10636-CN"
type input "77-10636-CN"
click at [813, 98] on icon "search button" at bounding box center [817, 97] width 21 height 21
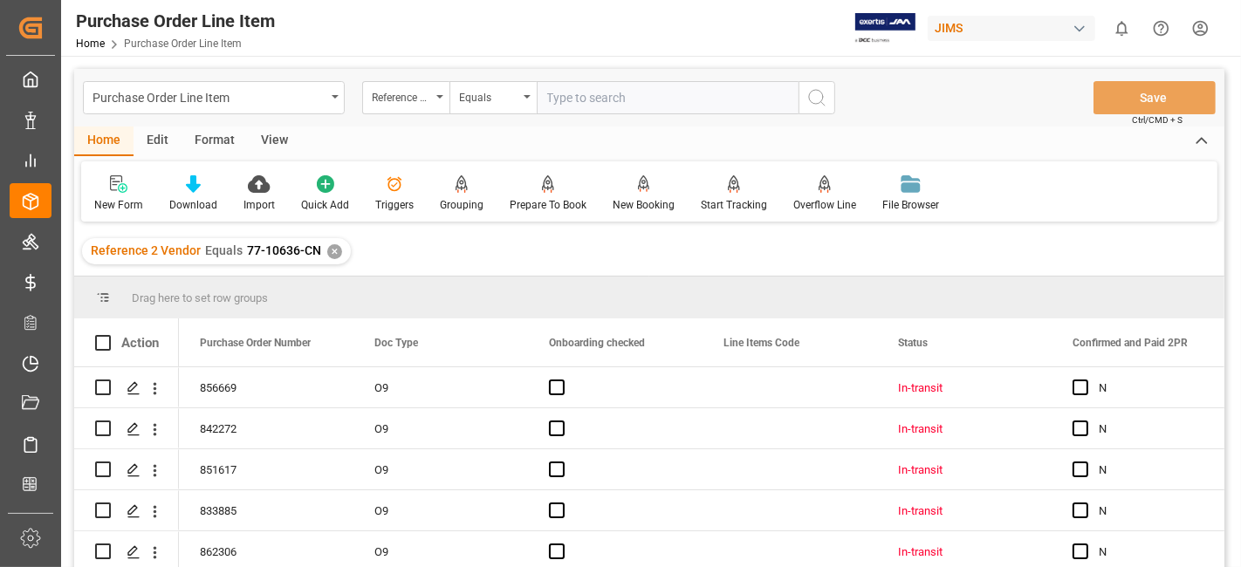
click at [289, 135] on div "View" at bounding box center [274, 142] width 53 height 30
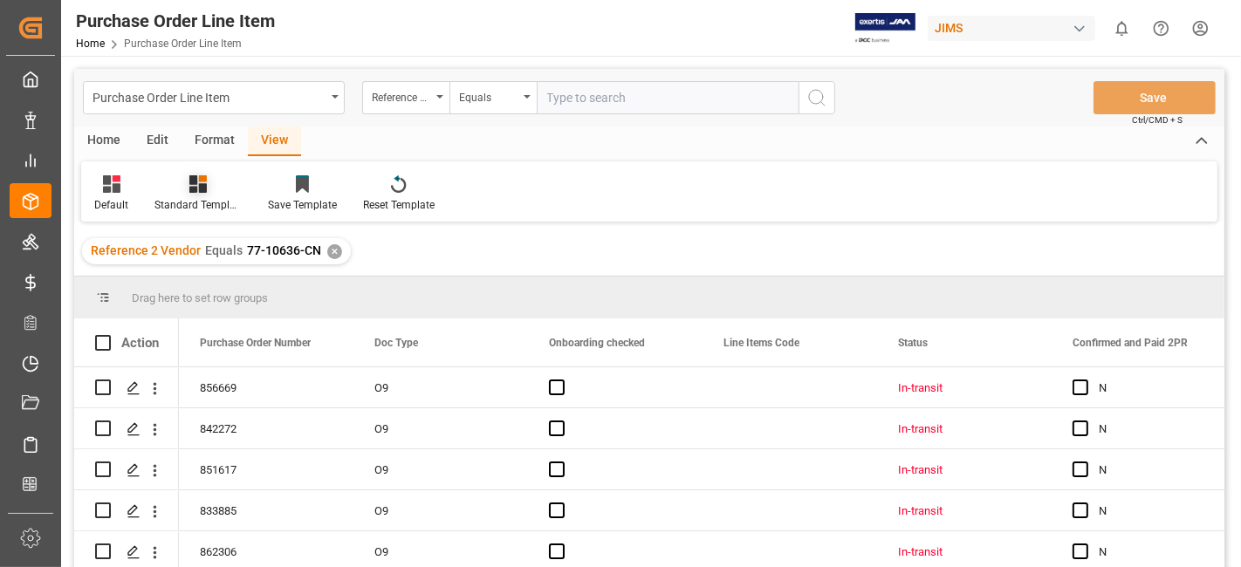
click at [204, 181] on icon at bounding box center [203, 178] width 8 height 7
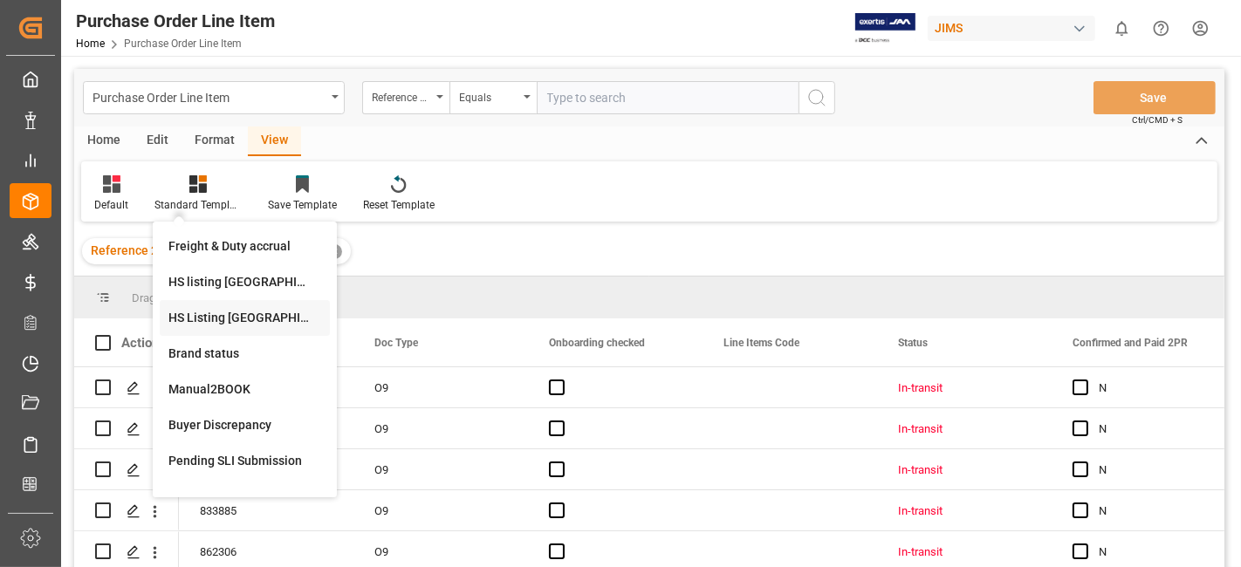
click at [252, 317] on div "HS Listing [GEOGRAPHIC_DATA]" at bounding box center [244, 318] width 153 height 18
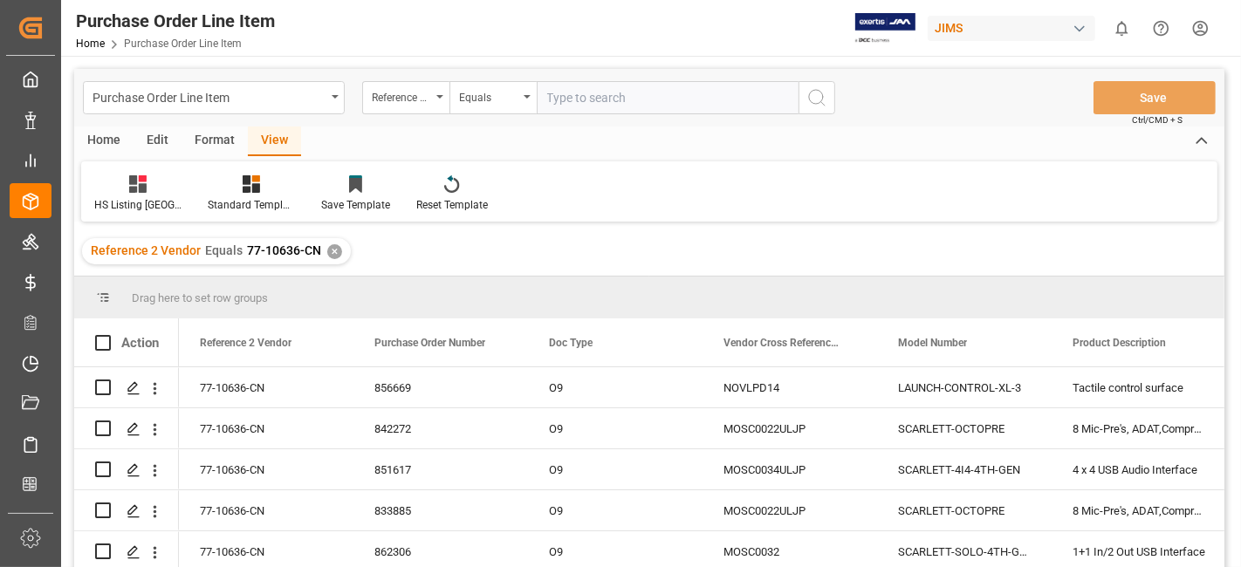
click at [111, 140] on div "Home" at bounding box center [103, 142] width 59 height 30
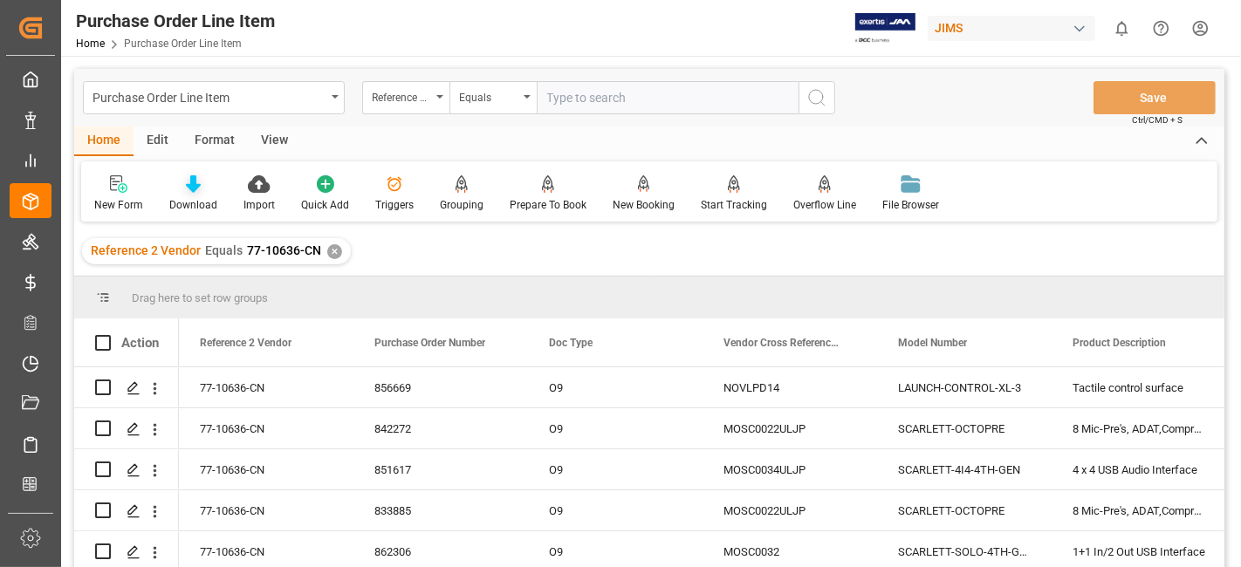
click at [196, 196] on div "Download" at bounding box center [193, 194] width 74 height 38
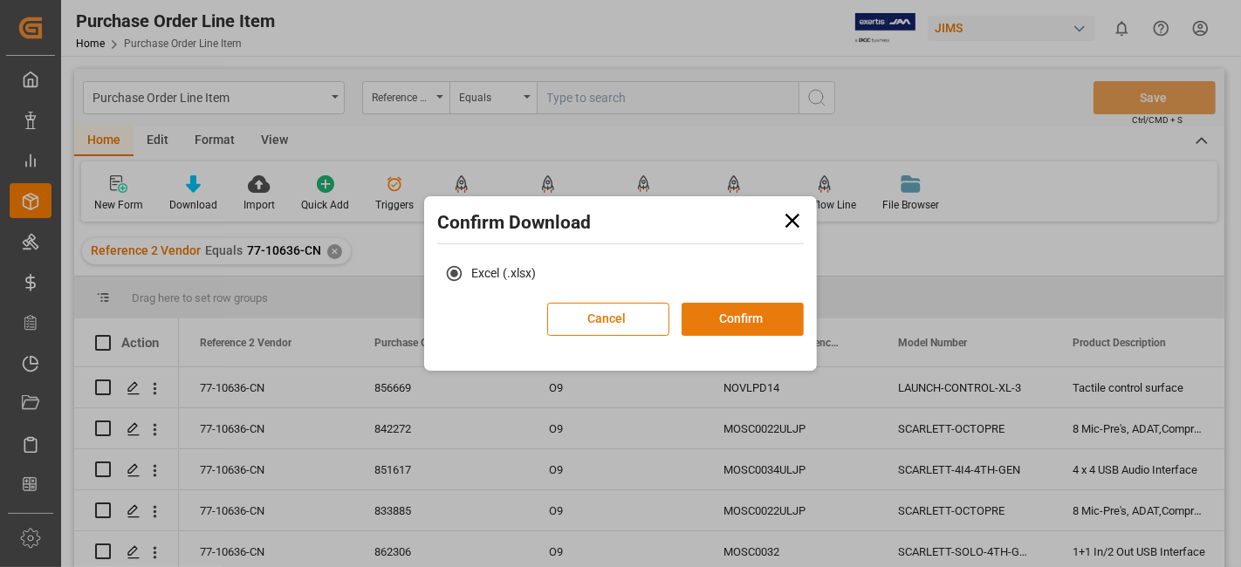
click at [752, 319] on button "Confirm" at bounding box center [743, 319] width 122 height 33
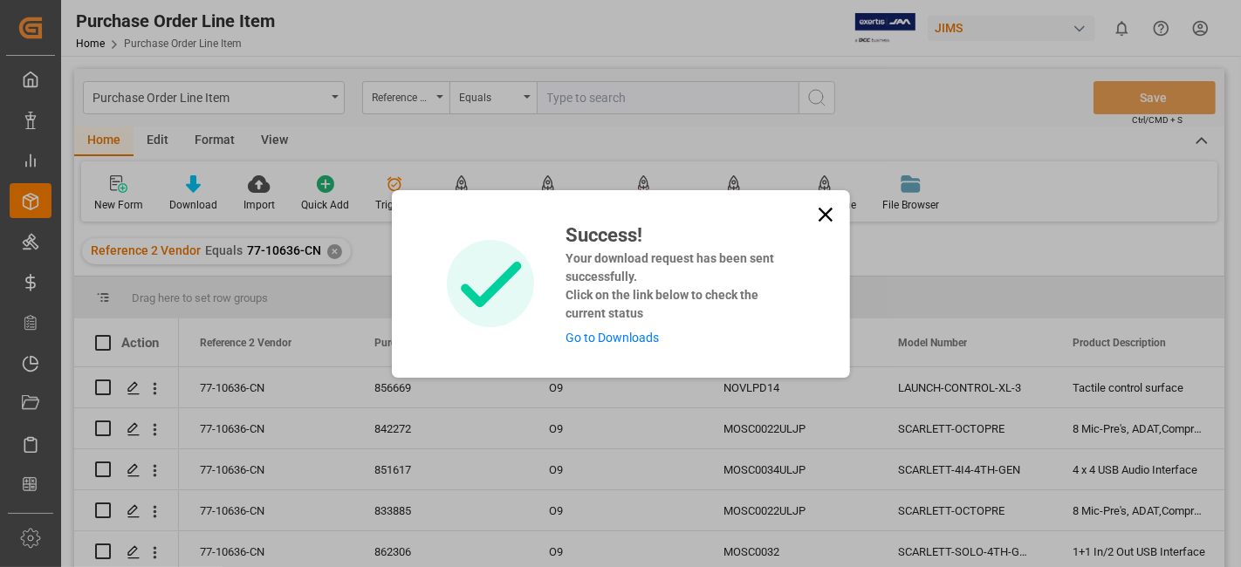
click at [612, 336] on link "Go to Downloads" at bounding box center [612, 338] width 93 height 14
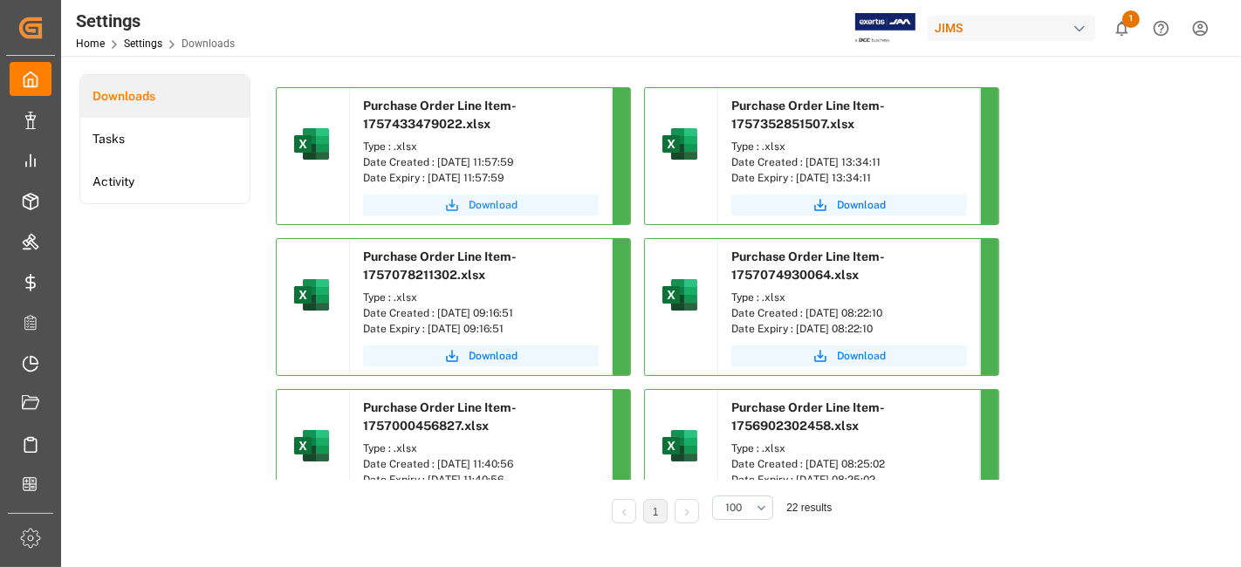
click at [474, 201] on span "Download" at bounding box center [493, 205] width 49 height 16
